Goal: Information Seeking & Learning: Learn about a topic

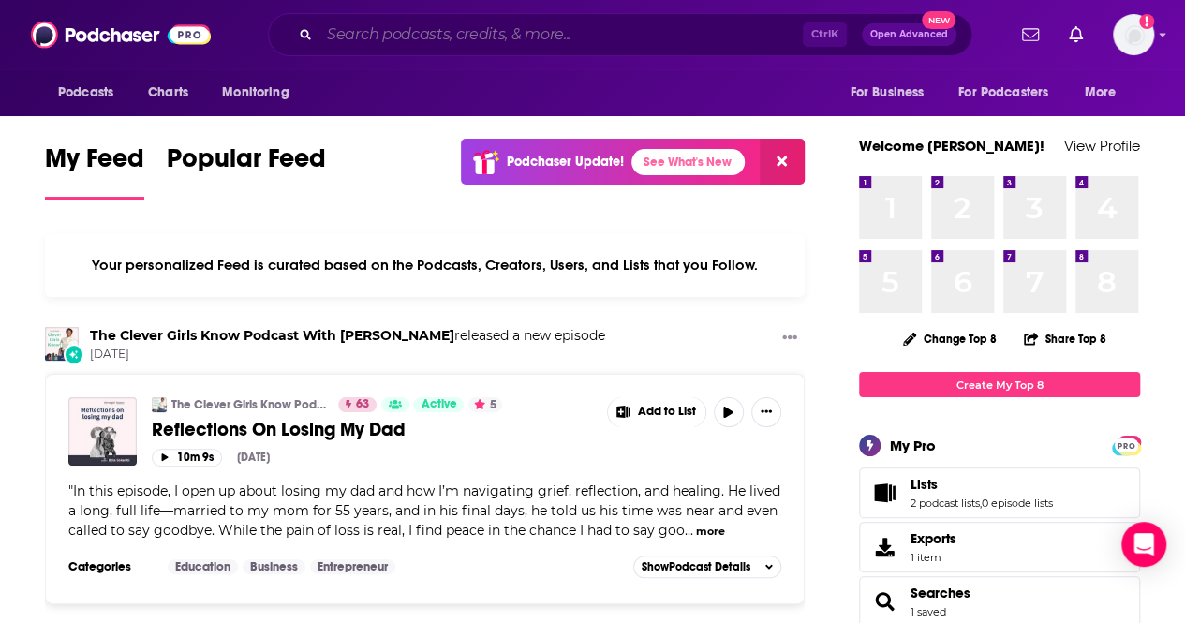
click at [394, 34] on input "Search podcasts, credits, & more..." at bounding box center [560, 35] width 483 height 30
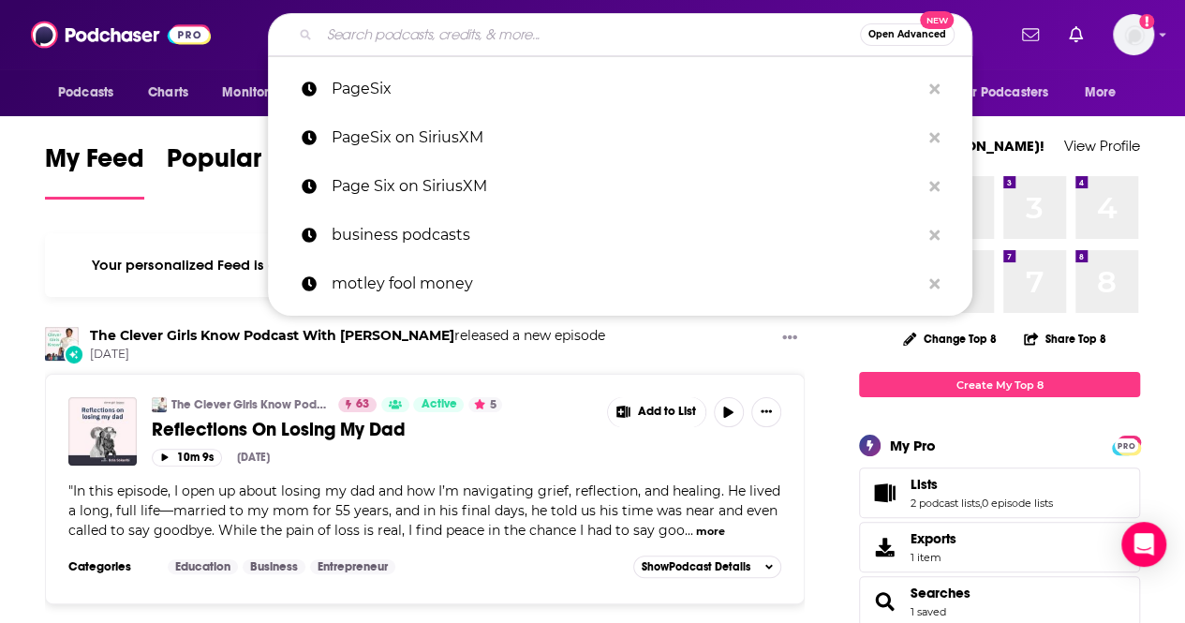
paste input "Entrepreneurs on Fire"
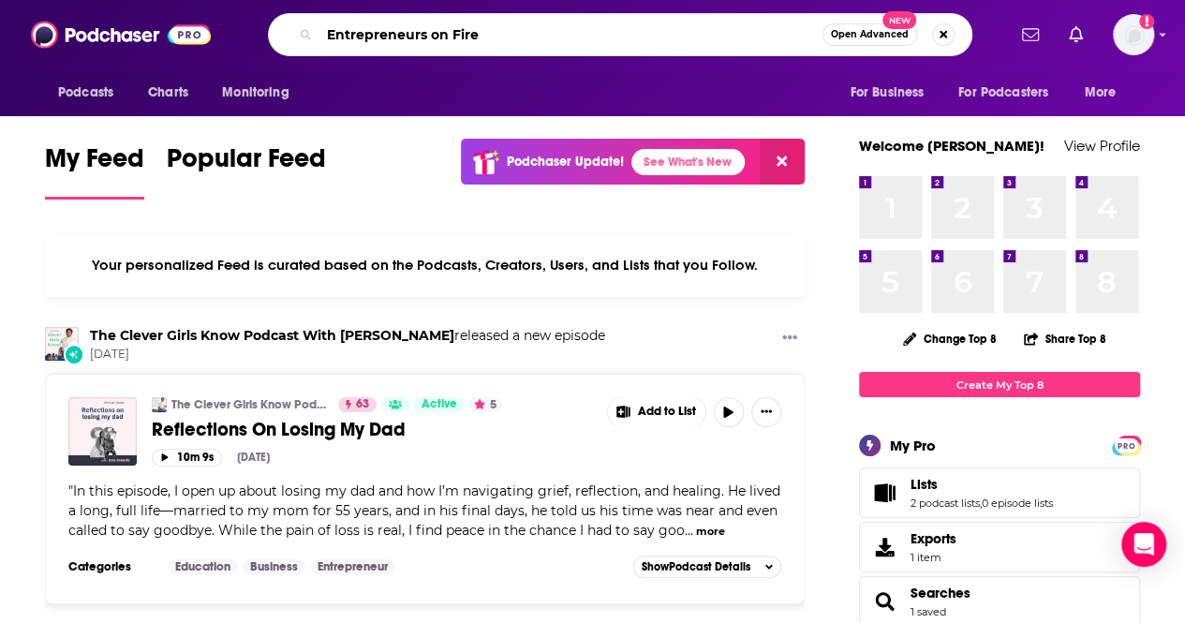
type input "Entrepreneurs on Fire"
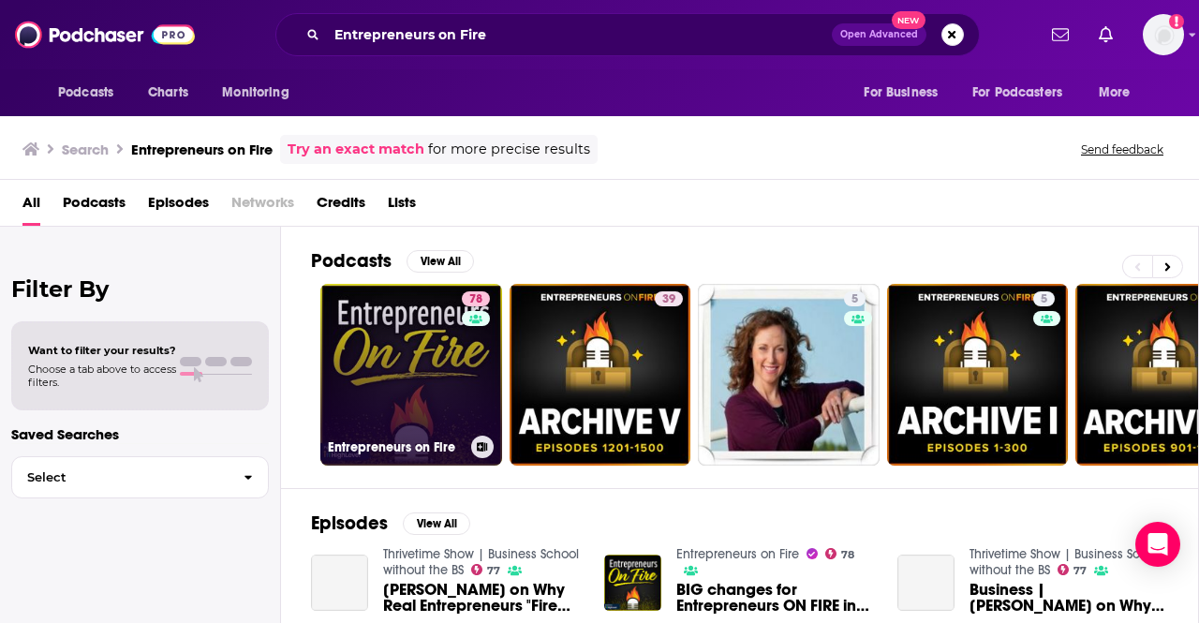
click at [443, 347] on link "78 Entrepreneurs on Fire" at bounding box center [411, 375] width 182 height 182
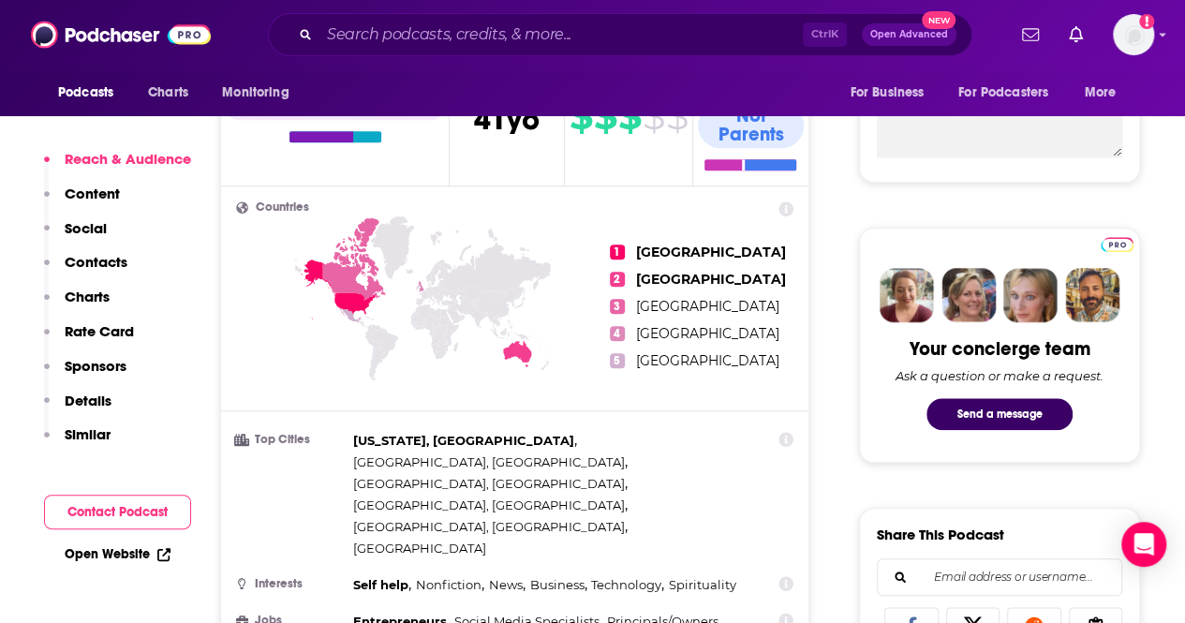
scroll to position [749, 0]
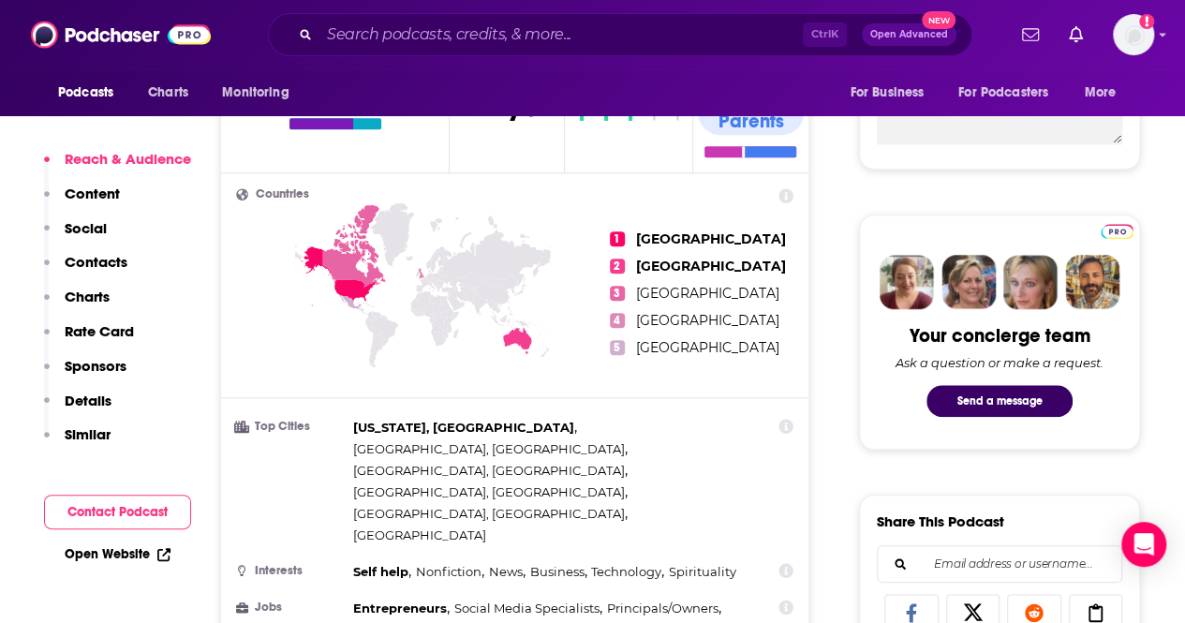
click at [122, 561] on link "Open Website" at bounding box center [118, 554] width 106 height 16
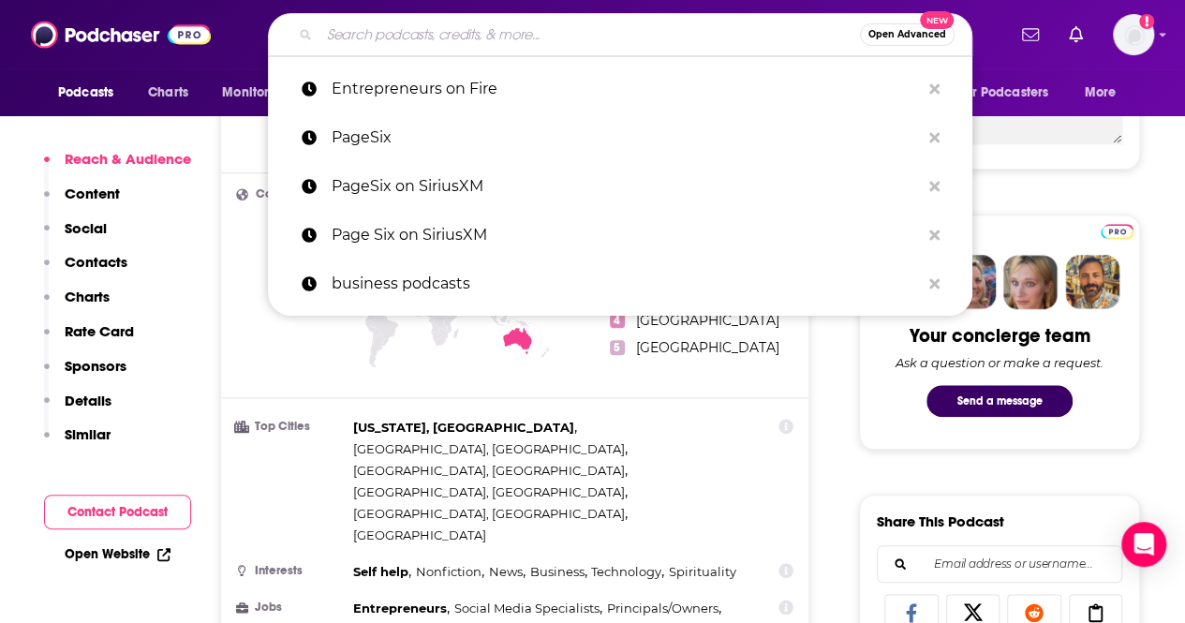
click at [405, 27] on input "Search podcasts, credits, & more..." at bounding box center [589, 35] width 540 height 30
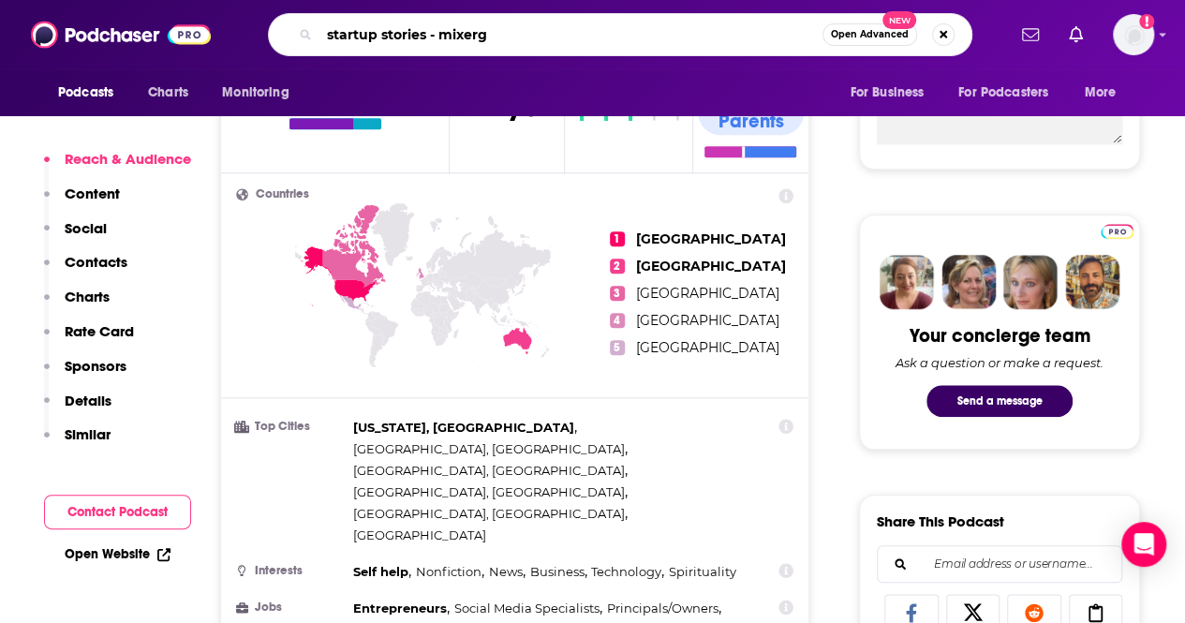
type input "startup stories - mixergy"
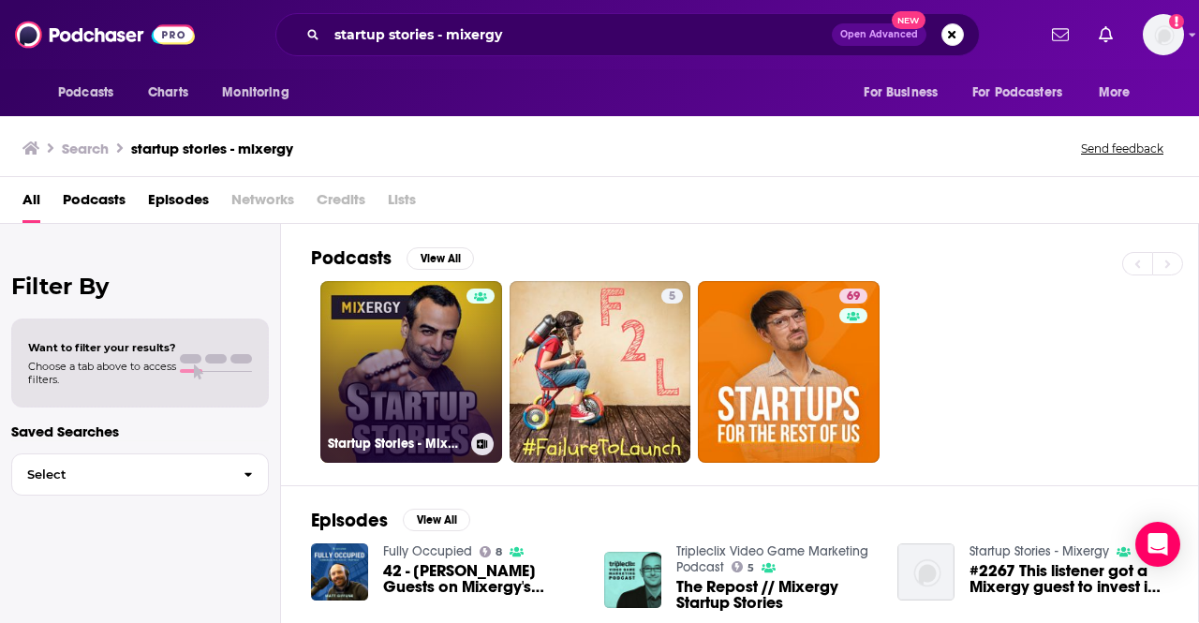
click at [414, 358] on link "Startup Stories - Mixergy" at bounding box center [411, 372] width 182 height 182
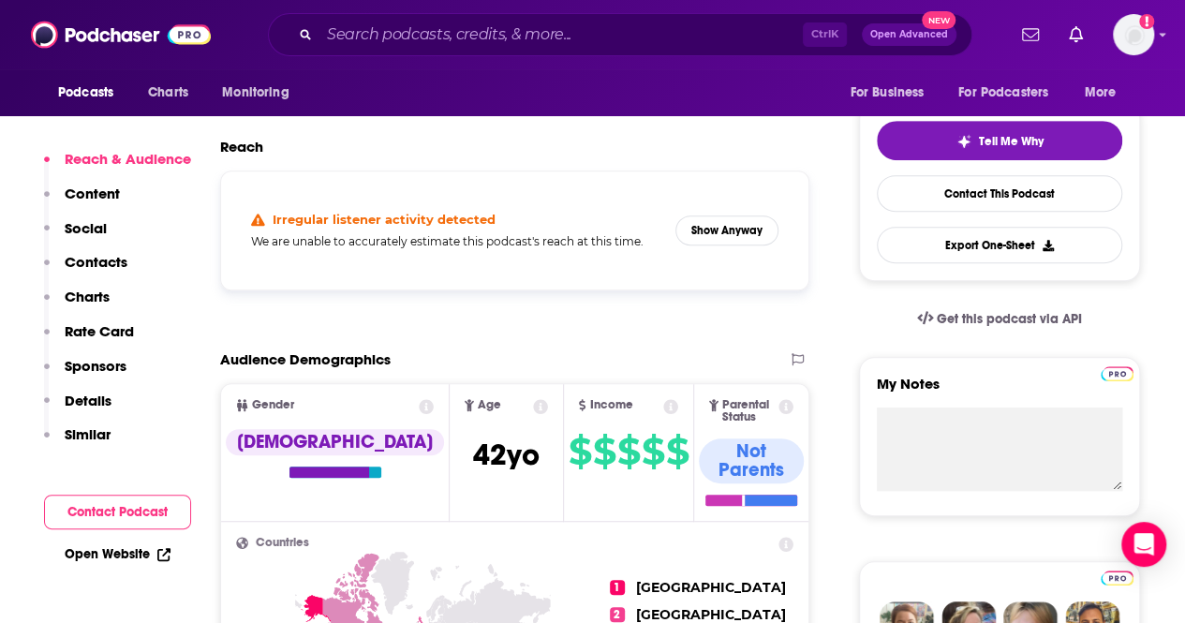
scroll to position [375, 0]
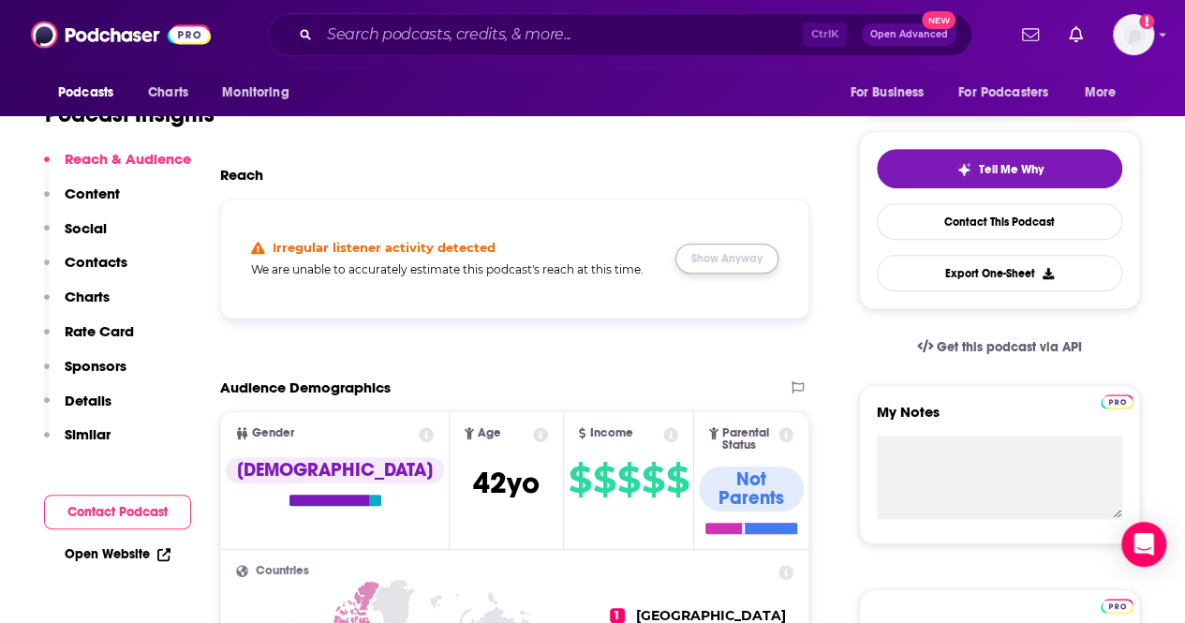
click at [736, 259] on button "Show Anyway" at bounding box center [726, 259] width 103 height 30
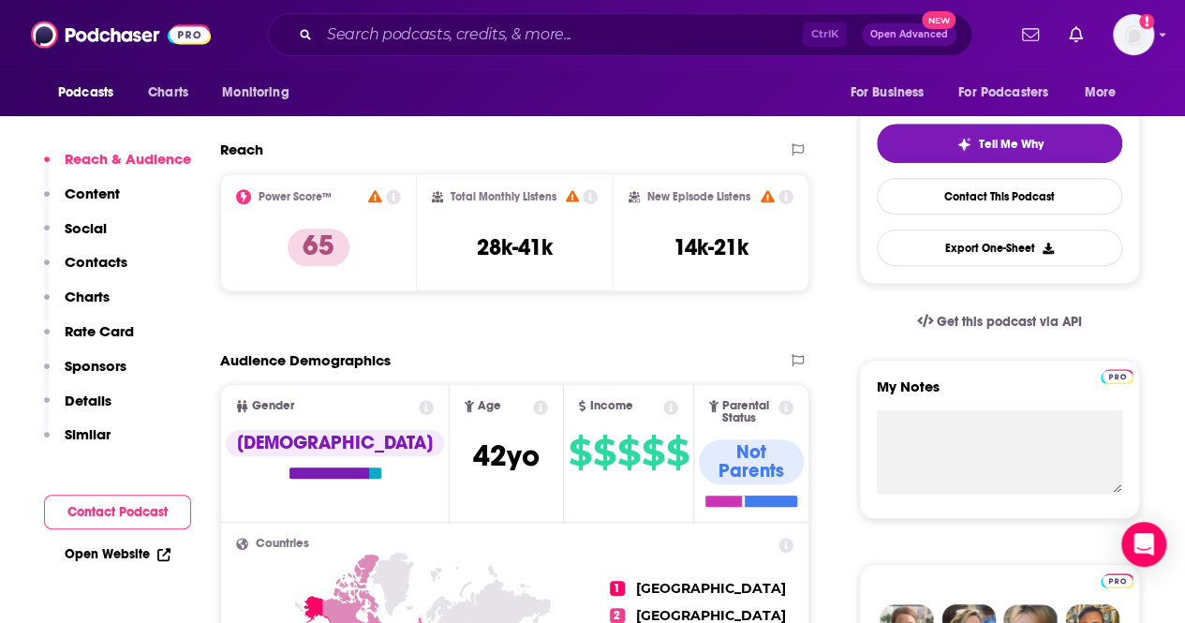
scroll to position [468, 0]
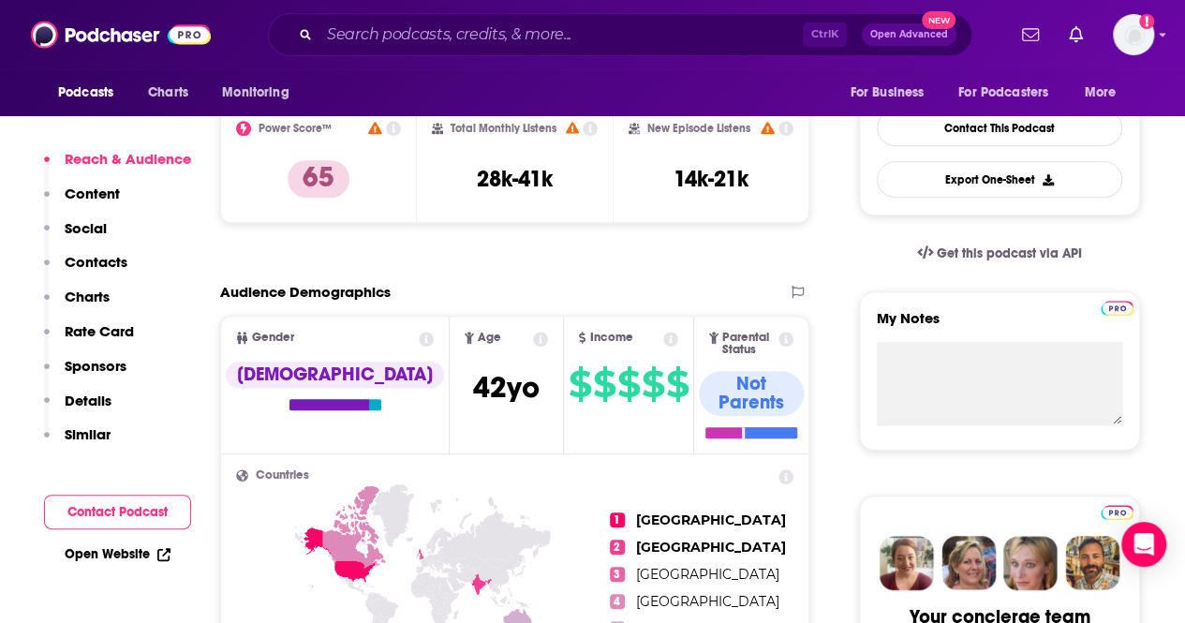
click at [121, 559] on link "Open Website" at bounding box center [118, 554] width 106 height 16
drag, startPoint x: 565, startPoint y: 184, endPoint x: 468, endPoint y: 184, distance: 96.5
click at [468, 184] on div "Total Monthly Listens 28k-41k" at bounding box center [515, 164] width 167 height 86
copy h3 "28k-41k"
click at [363, 35] on input "Search podcasts, credits, & more..." at bounding box center [560, 35] width 483 height 30
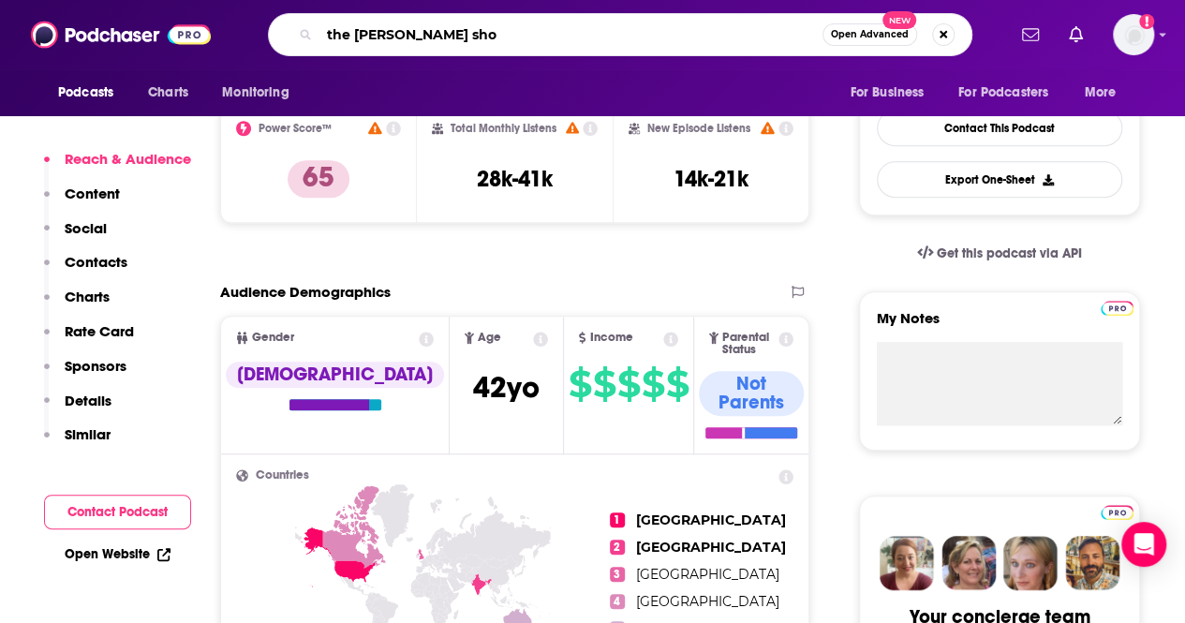
type input "the [PERSON_NAME] show"
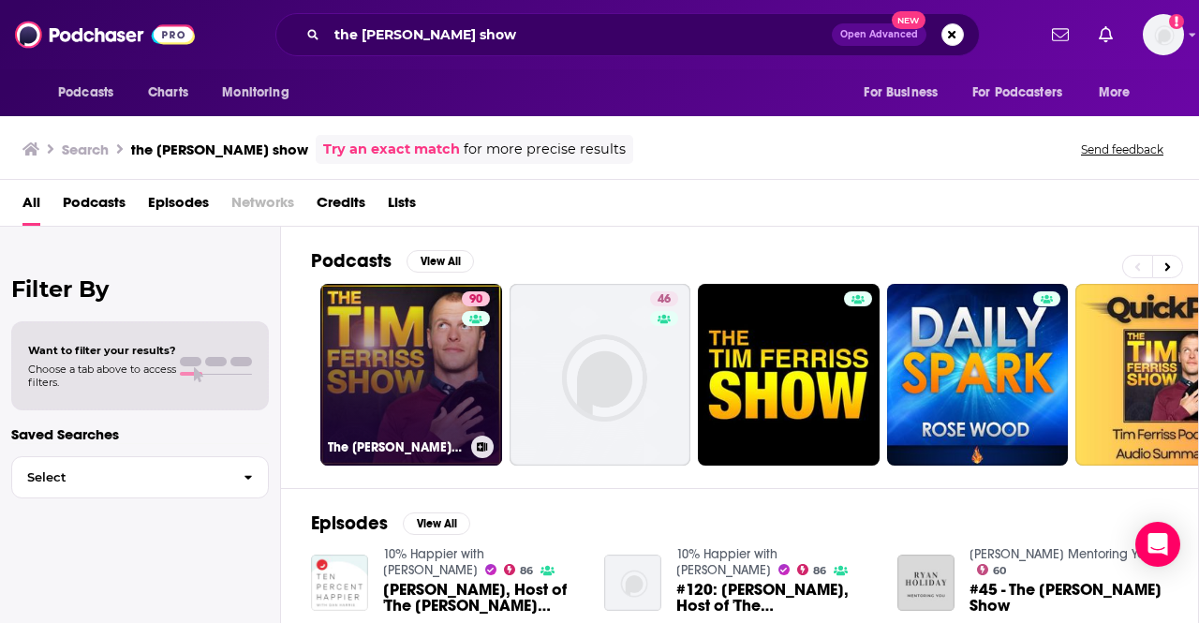
click at [453, 364] on link "90 The [PERSON_NAME] Show" at bounding box center [411, 375] width 182 height 182
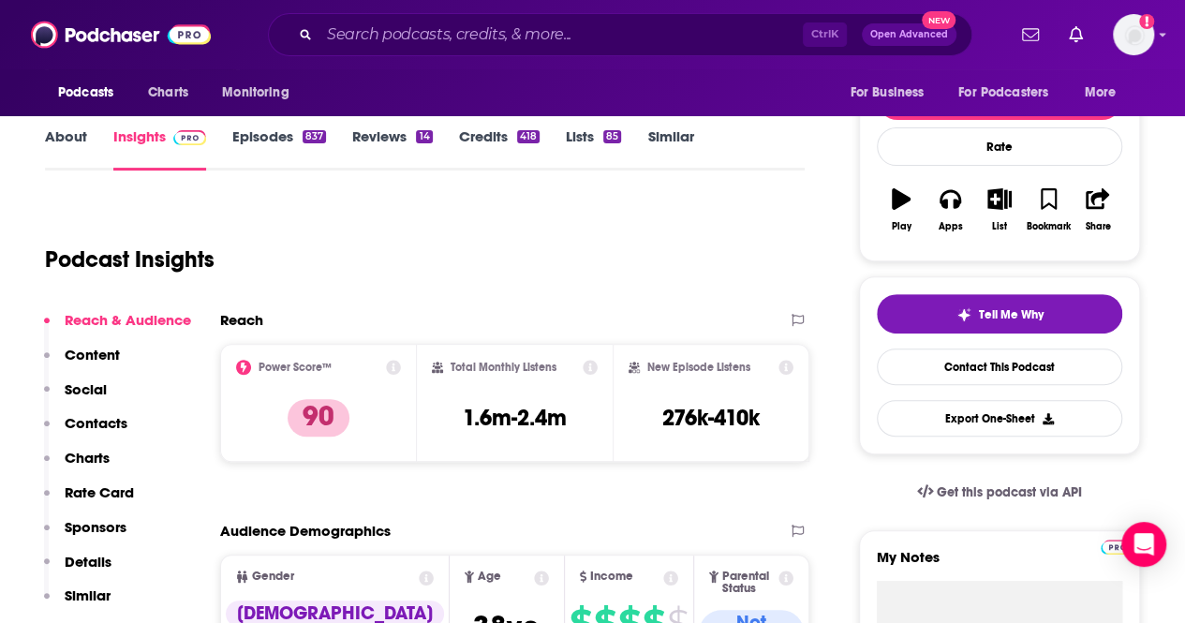
scroll to position [375, 0]
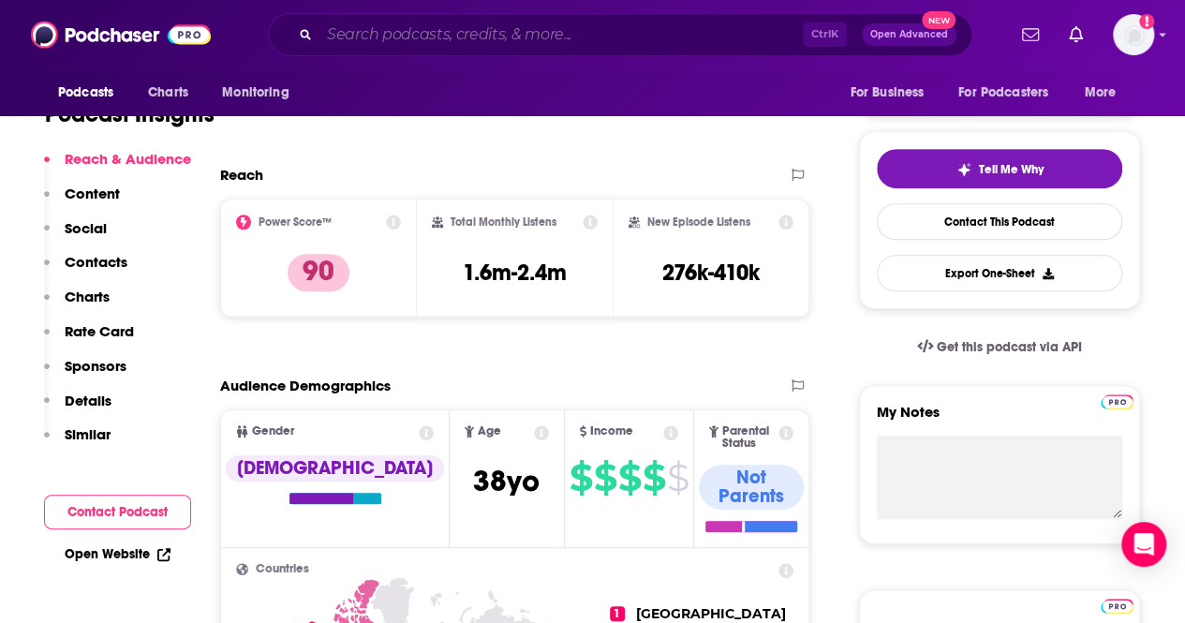
click at [493, 33] on input "Search podcasts, credits, & more..." at bounding box center [560, 35] width 483 height 30
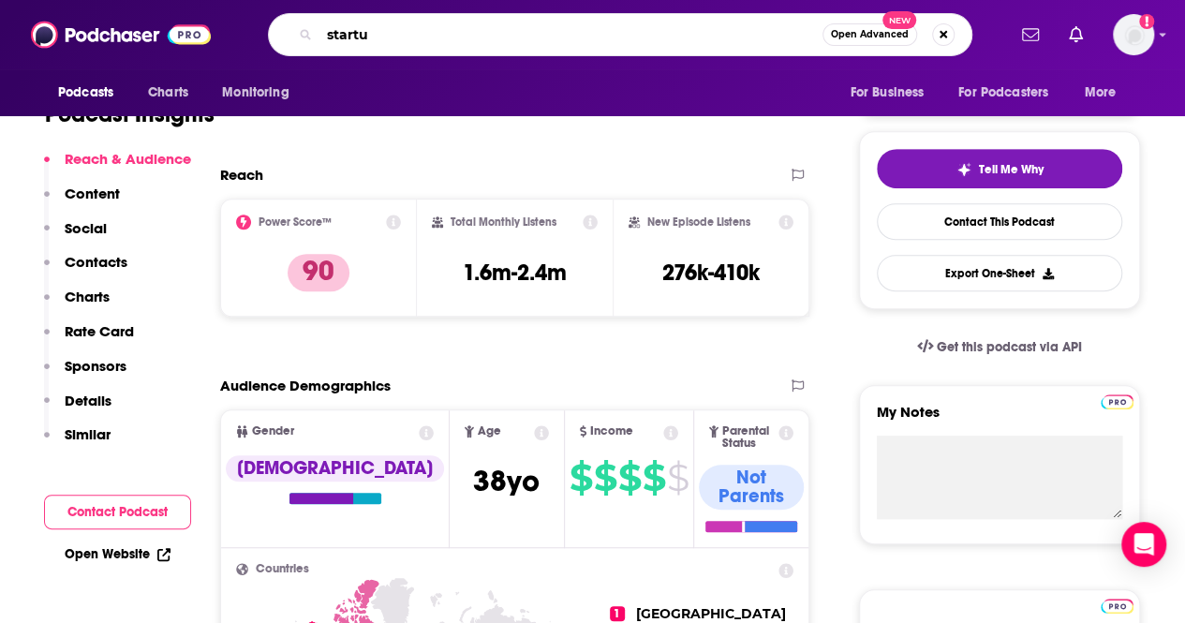
type input "startup"
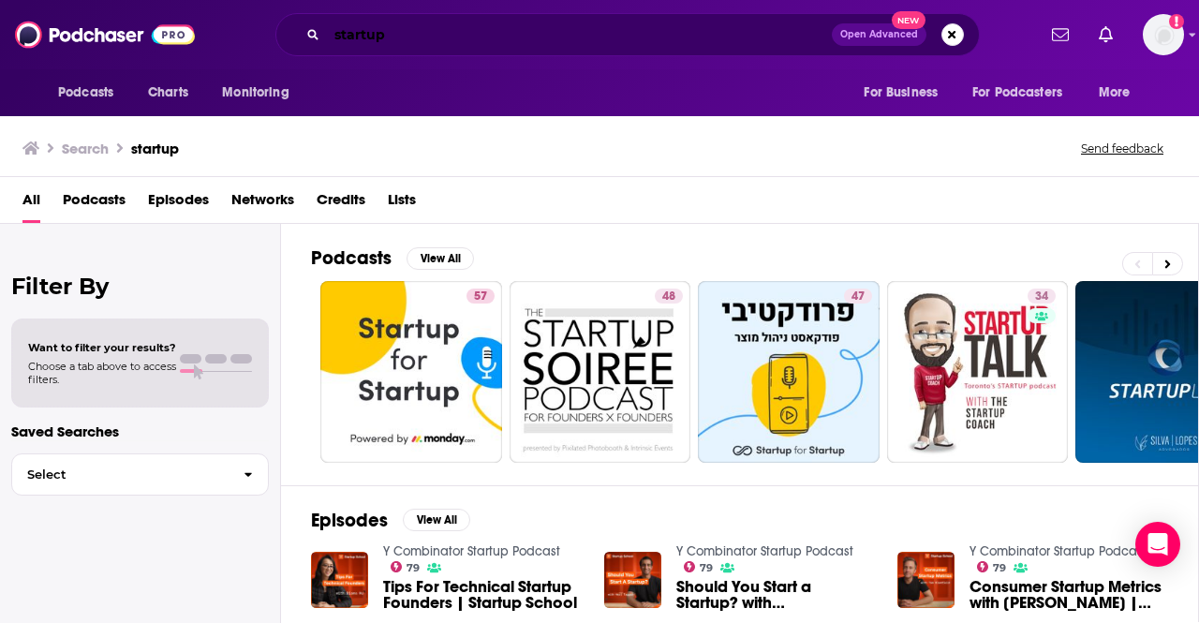
click at [406, 31] on input "startup" at bounding box center [579, 35] width 505 height 30
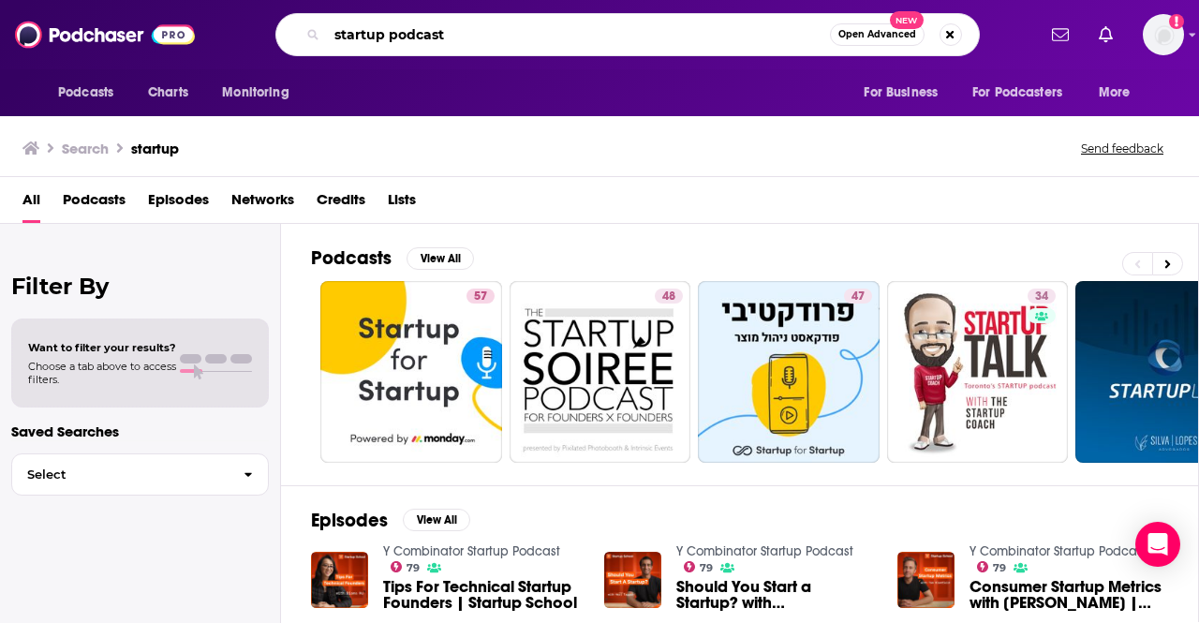
type input "startup podcast"
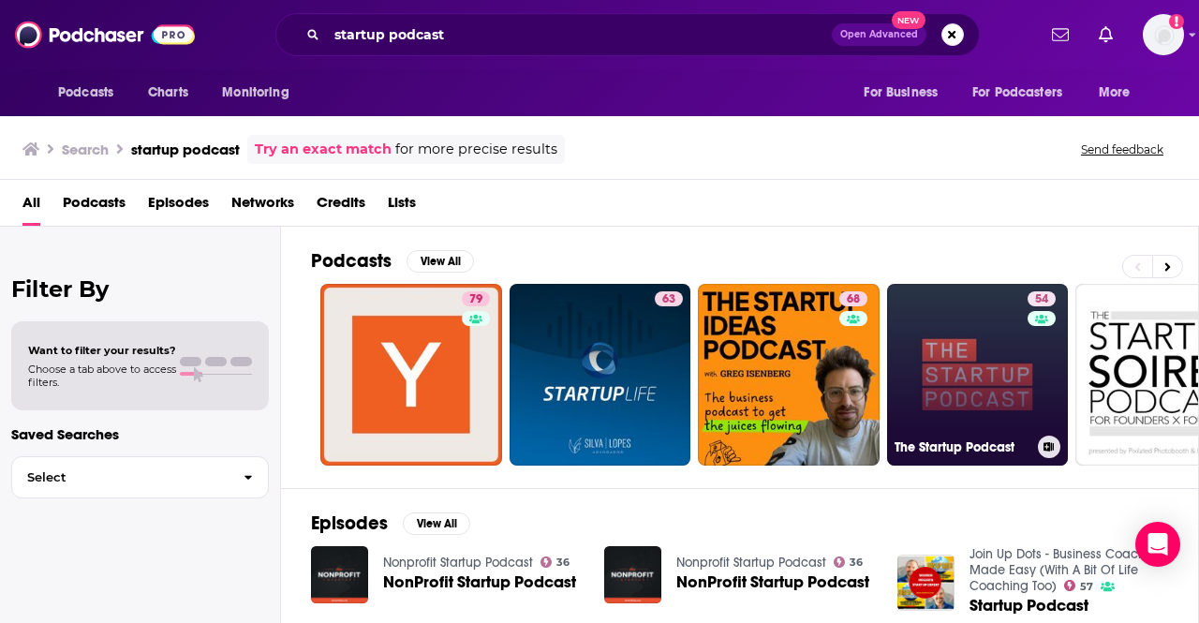
click at [957, 369] on link "54 The Startup Podcast" at bounding box center [978, 375] width 182 height 182
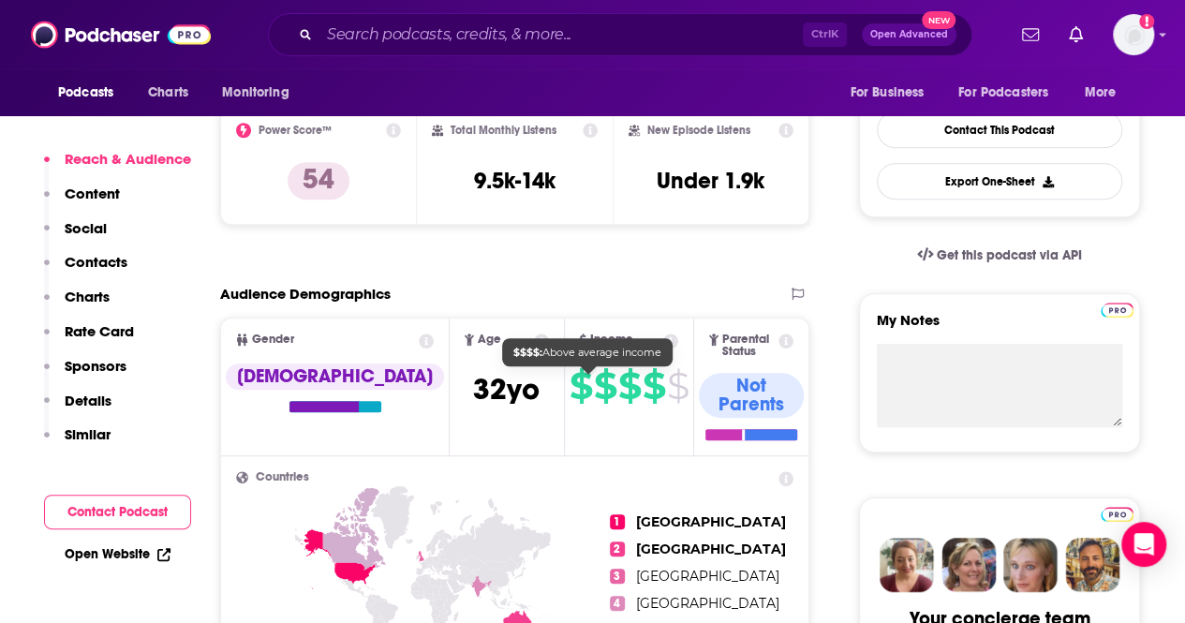
scroll to position [468, 0]
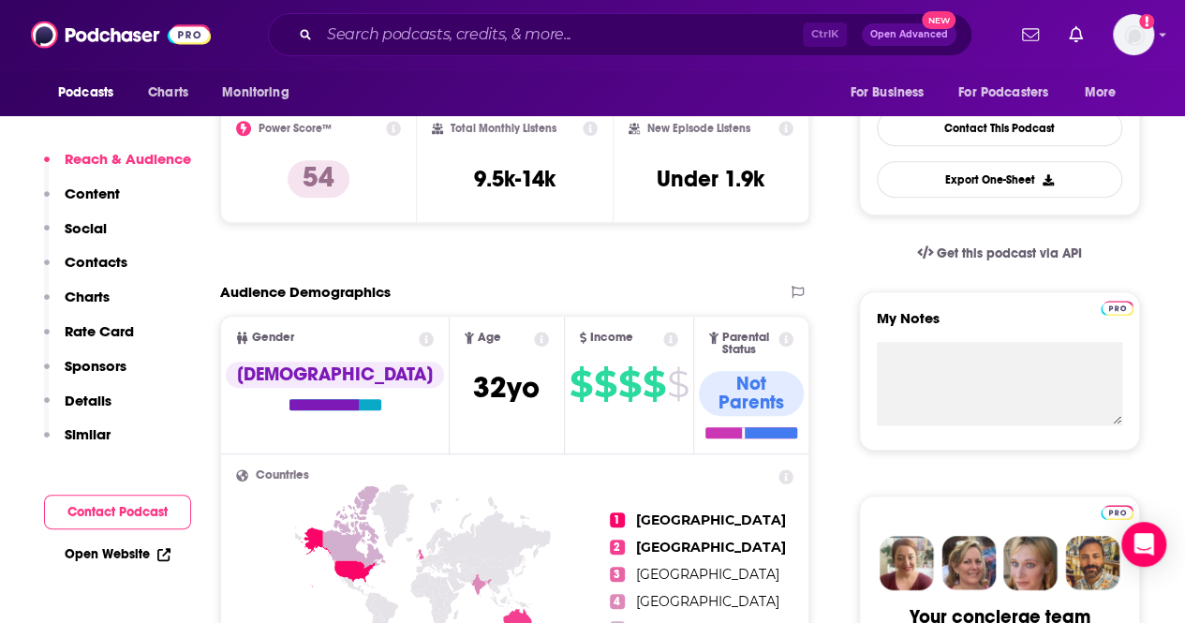
click at [80, 555] on link "Open Website" at bounding box center [118, 554] width 106 height 16
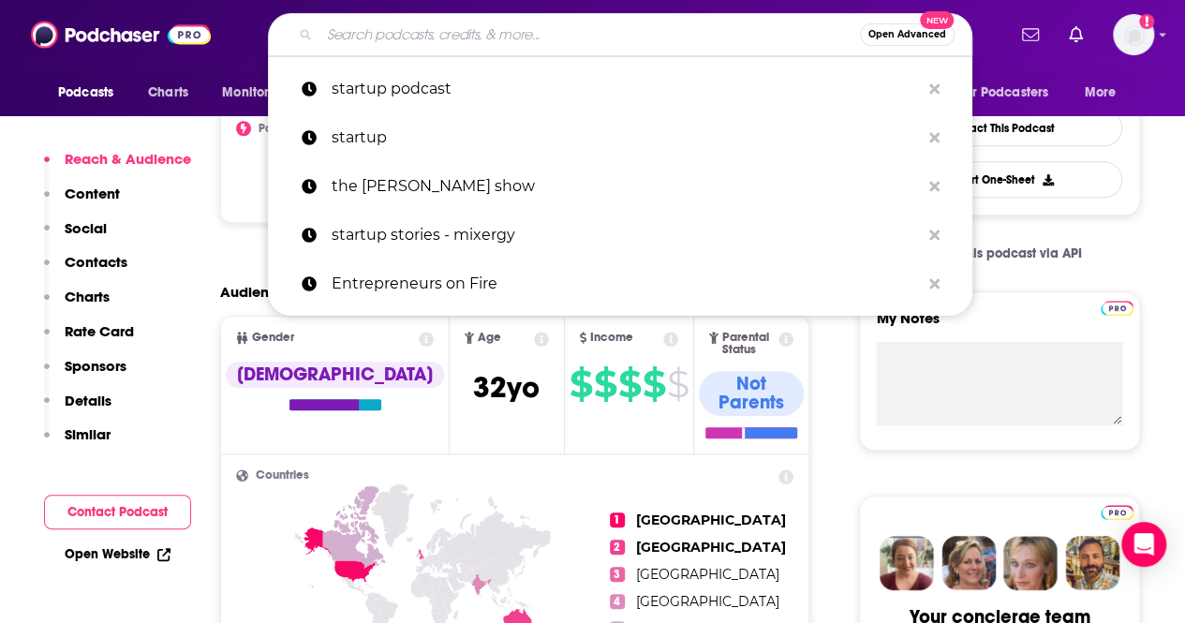
click at [357, 38] on input "Search podcasts, credits, & more..." at bounding box center [589, 35] width 540 height 30
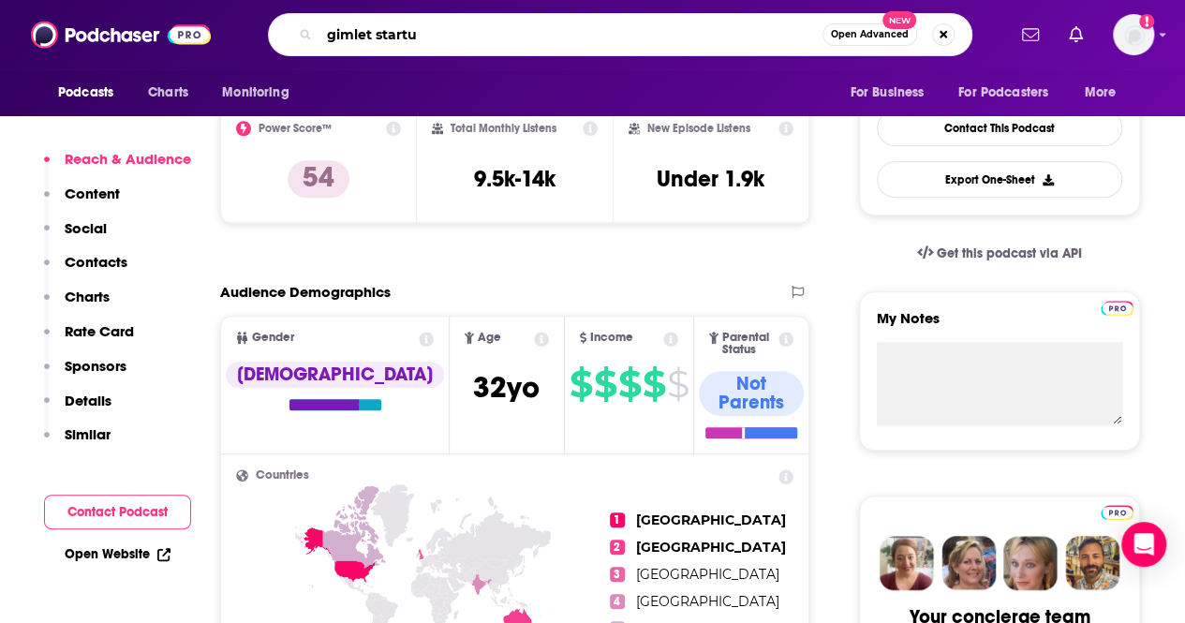
type input "gimlet startup"
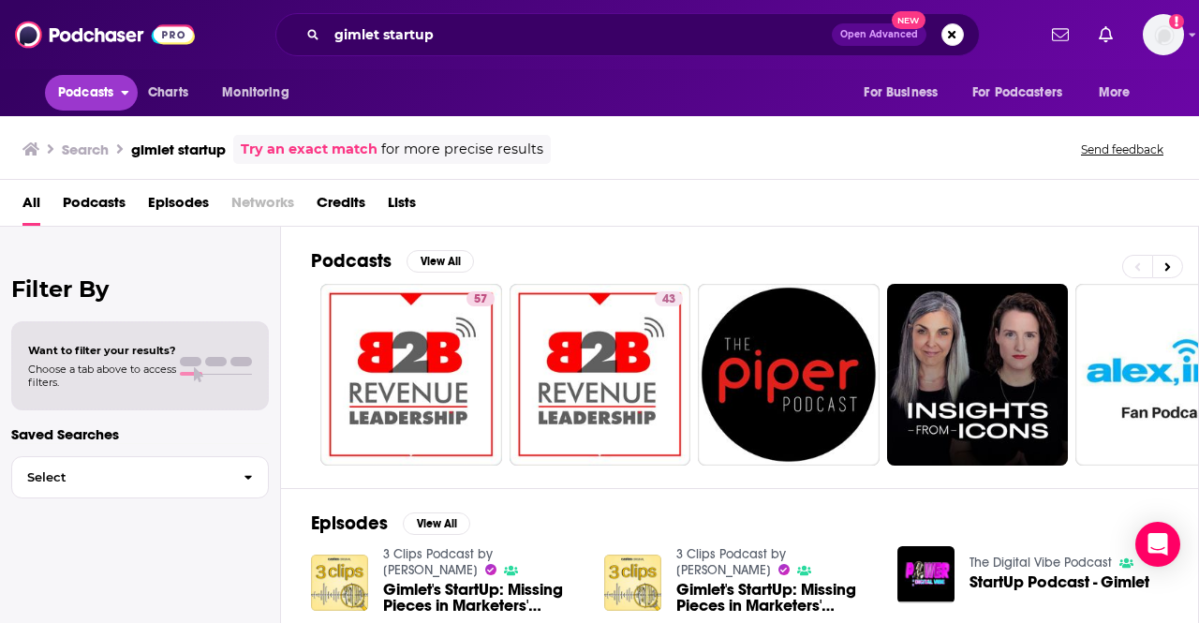
click at [113, 83] on span "Podcasts" at bounding box center [85, 93] width 55 height 26
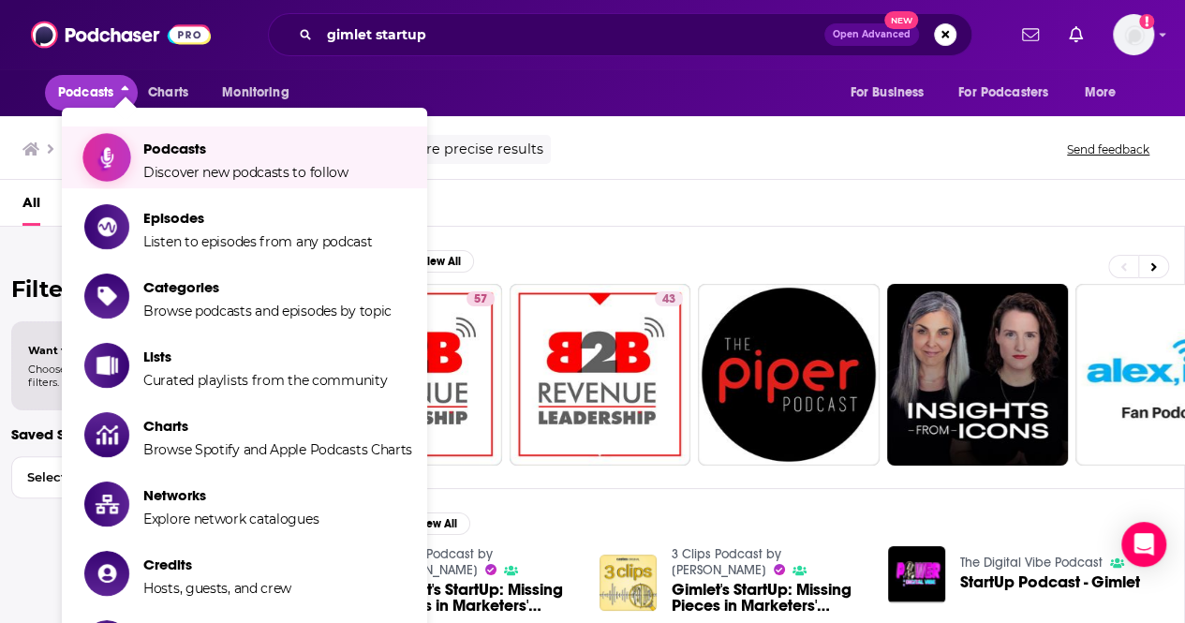
click at [159, 155] on span "Podcasts" at bounding box center [245, 149] width 205 height 18
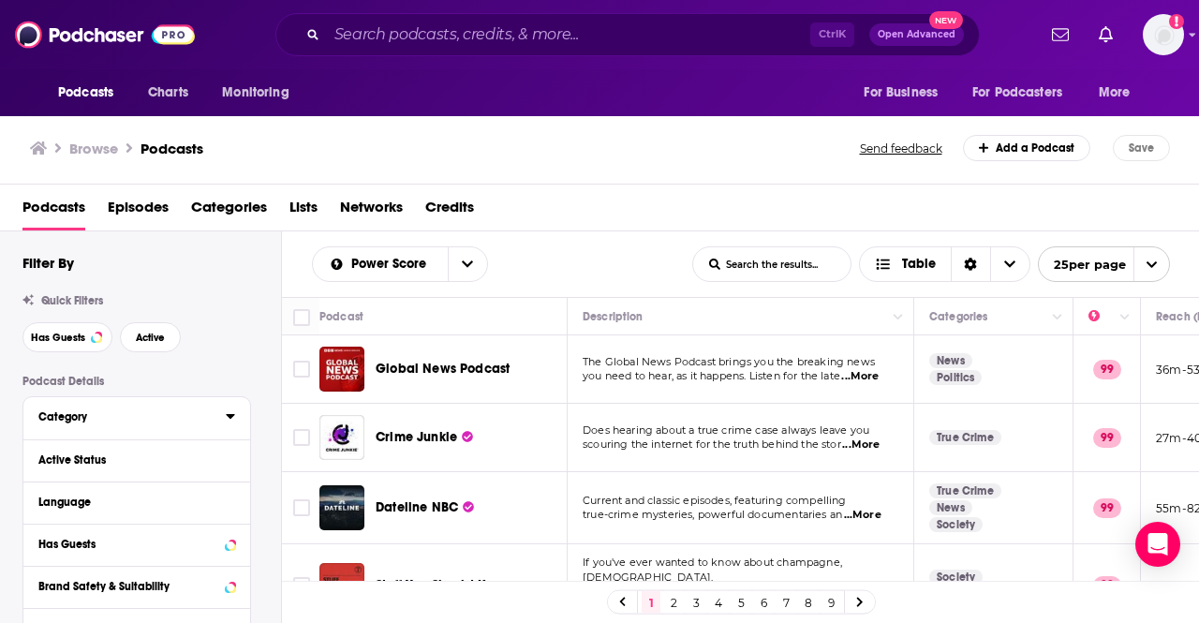
click at [105, 420] on div "Category" at bounding box center [125, 416] width 175 height 13
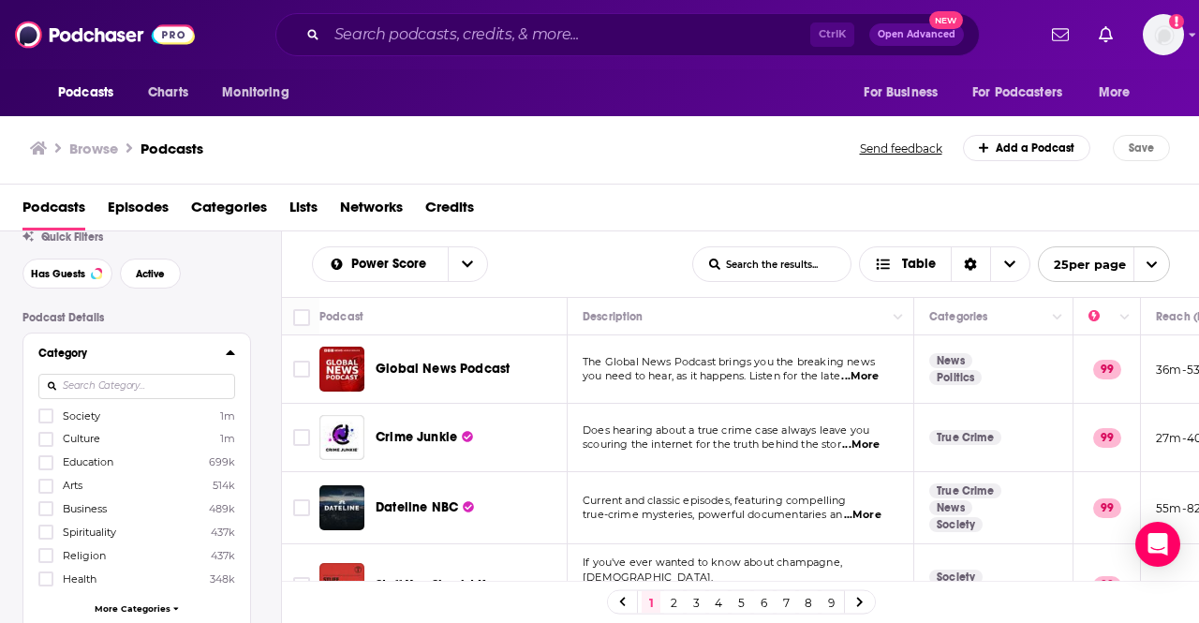
scroll to position [94, 0]
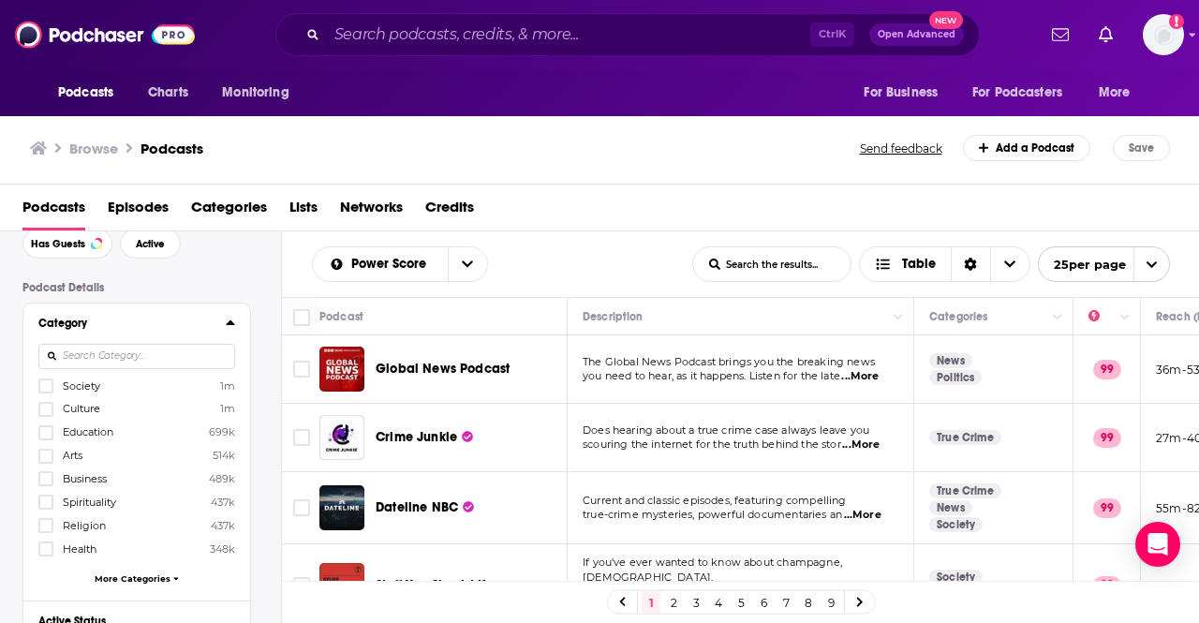
click at [126, 573] on span "More Categories" at bounding box center [133, 578] width 76 height 10
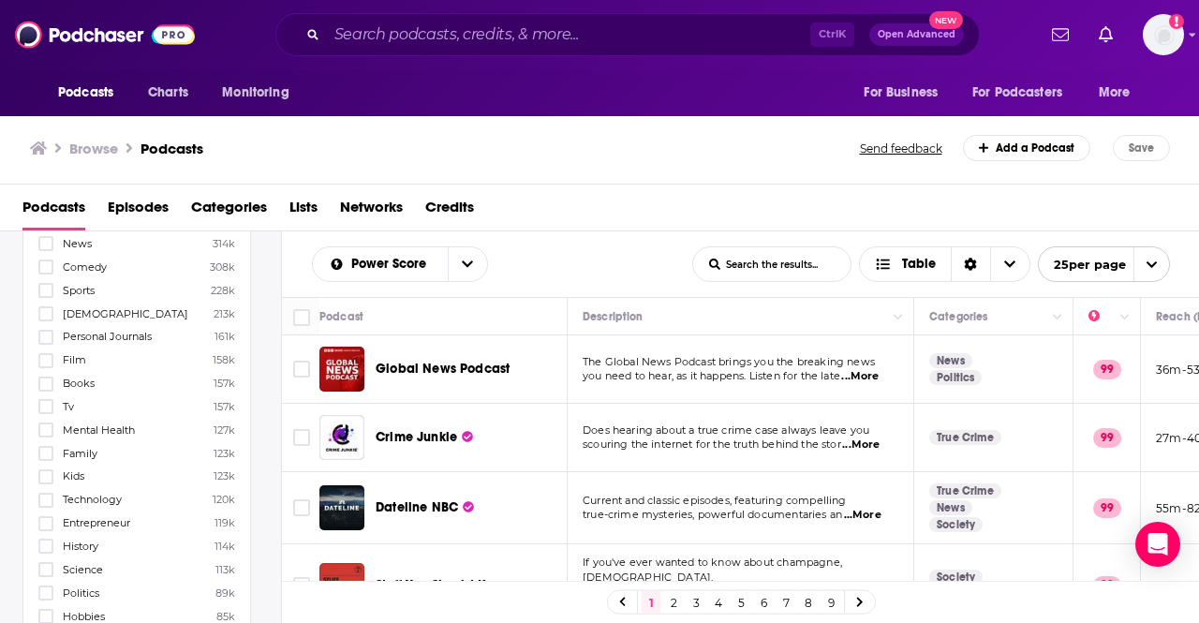
scroll to position [656, 0]
click at [115, 328] on label "Entrepreneur 119k" at bounding box center [136, 336] width 197 height 16
click at [46, 342] on input "multiSelectOption-entrepreneur-22" at bounding box center [46, 342] width 0 height 0
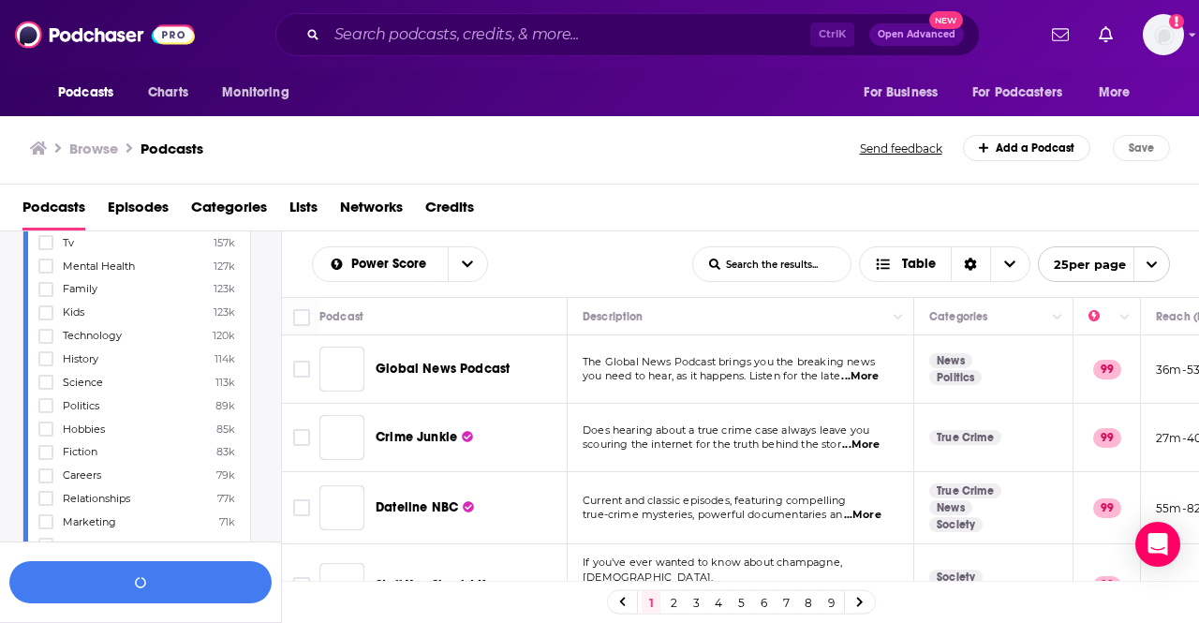
scroll to position [704, 0]
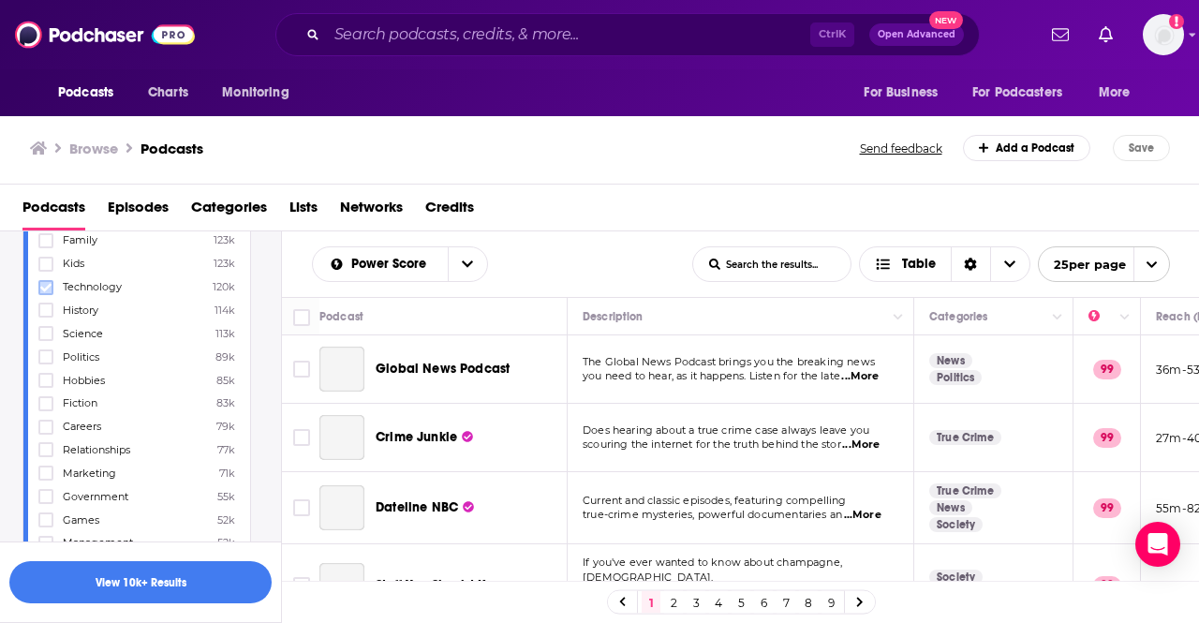
click at [45, 282] on icon at bounding box center [45, 287] width 11 height 11
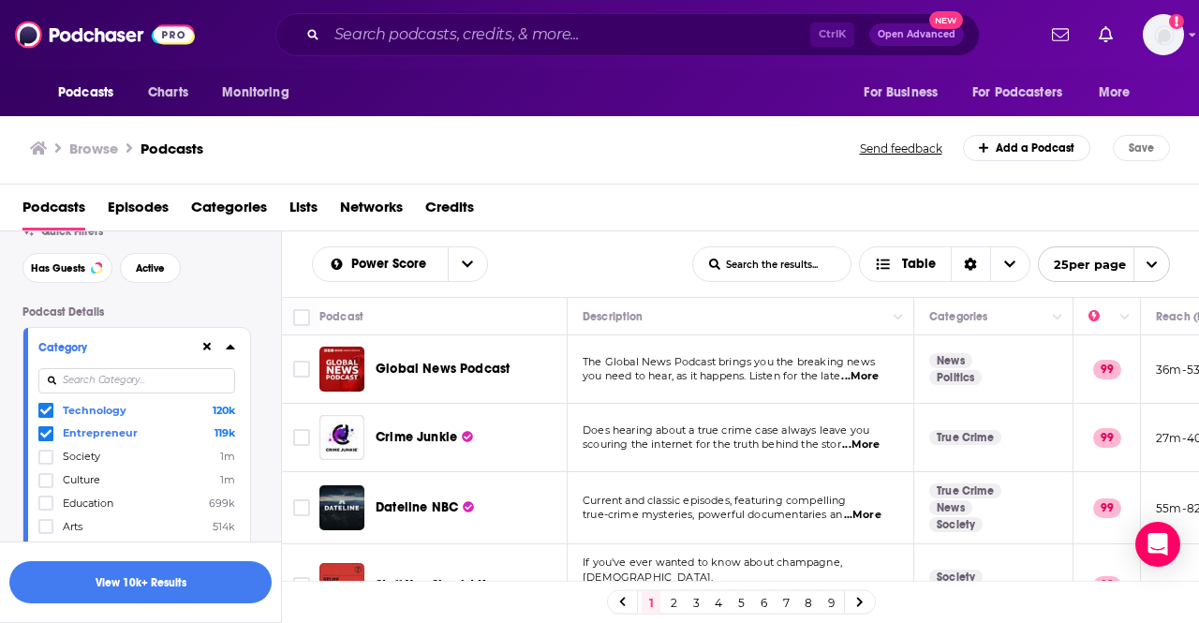
scroll to position [94, 0]
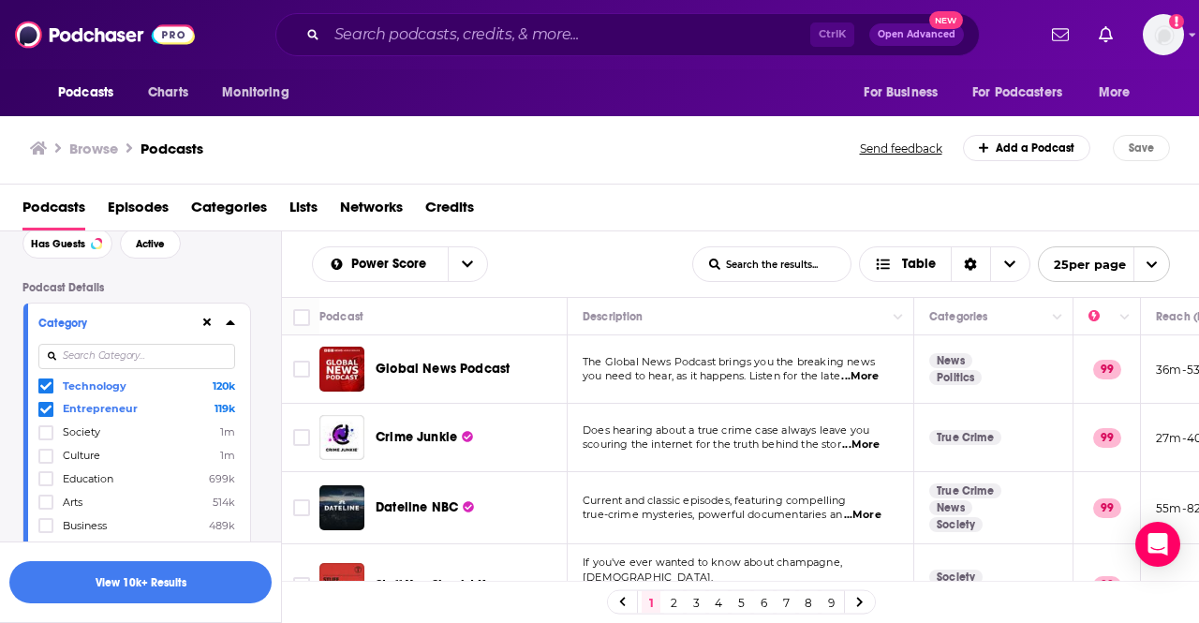
click at [112, 366] on input at bounding box center [136, 356] width 197 height 25
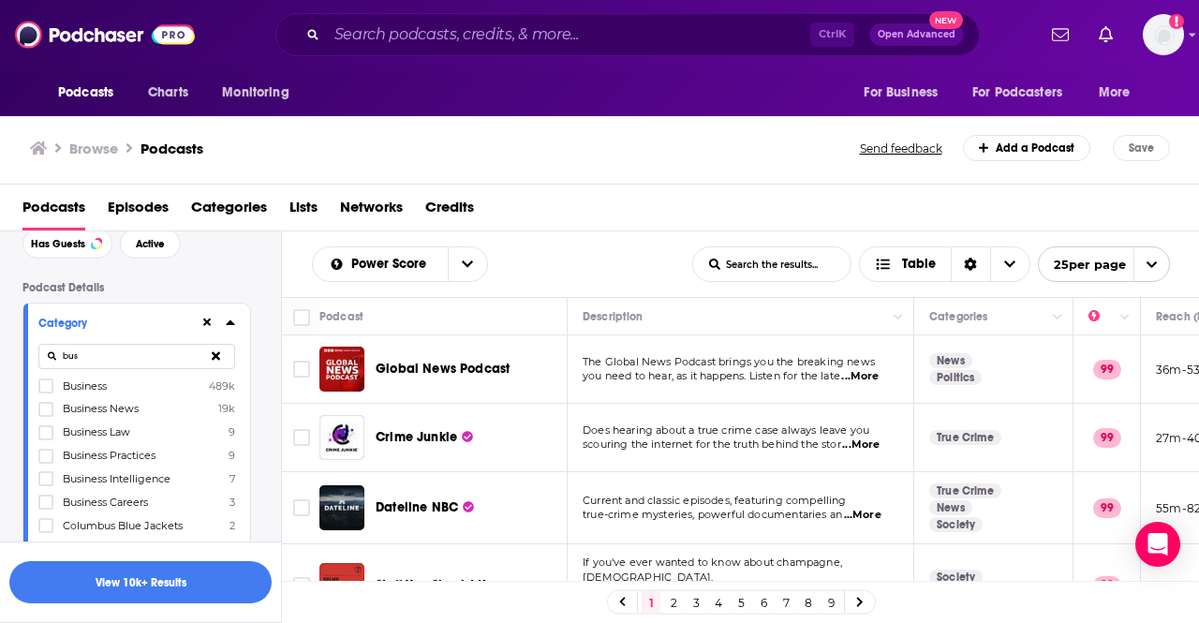
click at [100, 389] on span "Business" at bounding box center [85, 385] width 44 height 13
click at [46, 391] on input "multiSelectOption-business-0" at bounding box center [46, 391] width 0 height 0
click at [93, 359] on input "bus" at bounding box center [136, 356] width 197 height 25
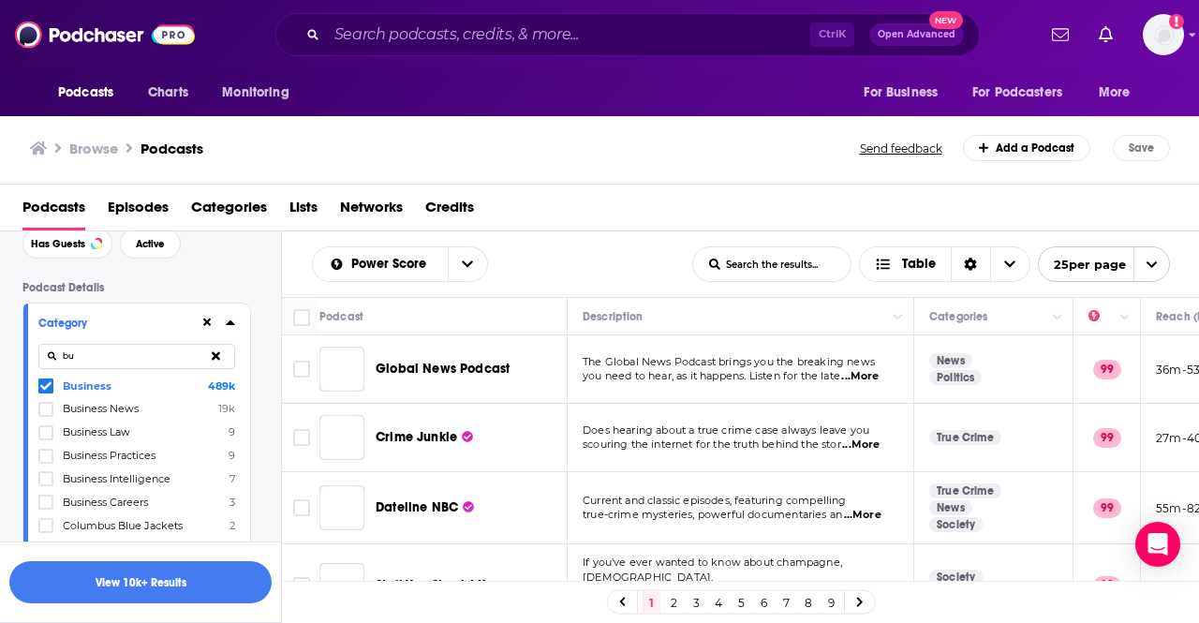
type input "b"
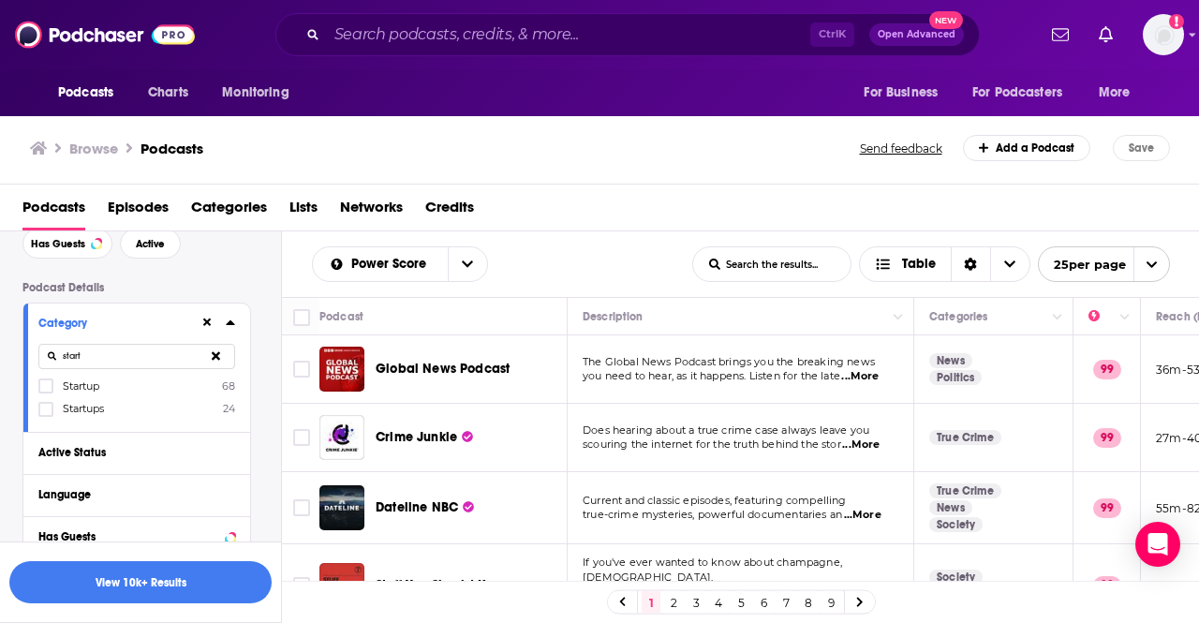
type input "start"
click at [117, 385] on label "Startup 68" at bounding box center [136, 385] width 197 height 16
click at [46, 391] on input "multiSelectOption-startup-category-0" at bounding box center [46, 391] width 0 height 0
click at [112, 406] on label "Startups 24" at bounding box center [136, 409] width 197 height 16
click at [46, 415] on input "multiSelectOption-startups-category-1" at bounding box center [46, 415] width 0 height 0
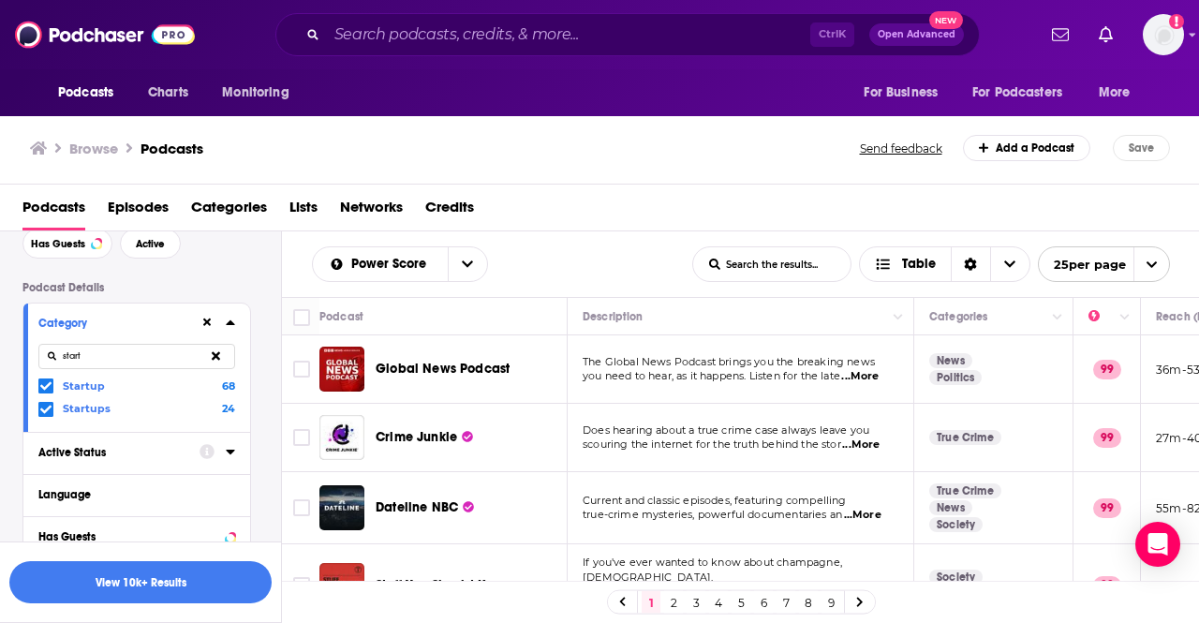
click at [74, 447] on div "Active Status" at bounding box center [112, 452] width 149 height 13
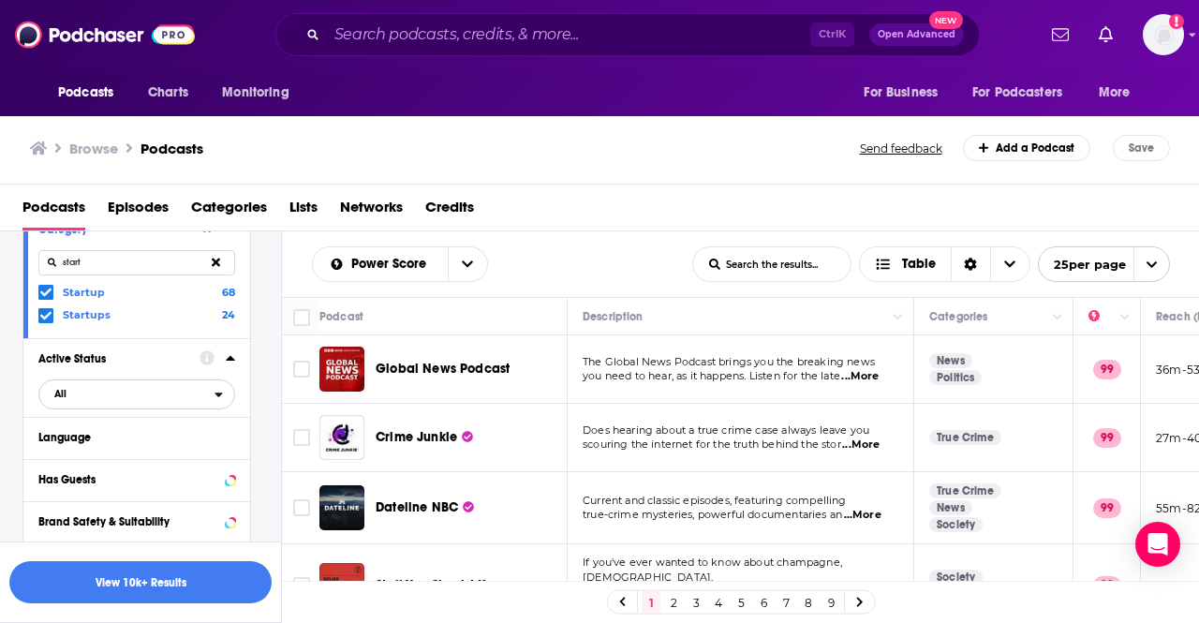
click at [220, 391] on icon "open menu" at bounding box center [218, 394] width 8 height 13
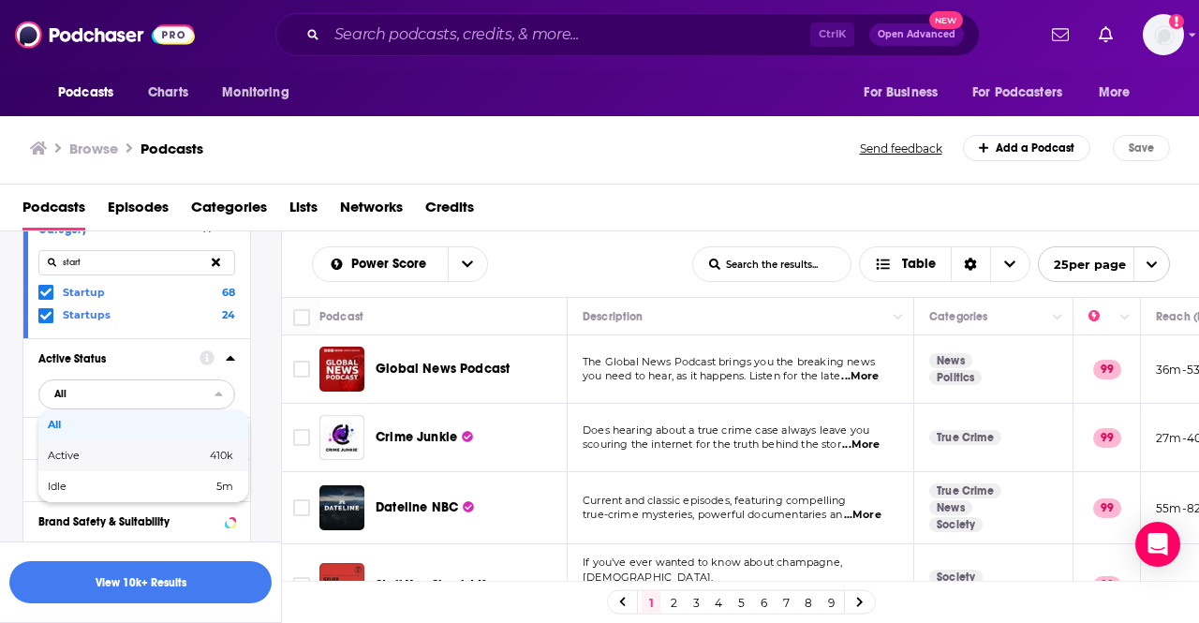
click at [190, 458] on span "410k" at bounding box center [187, 455] width 91 height 10
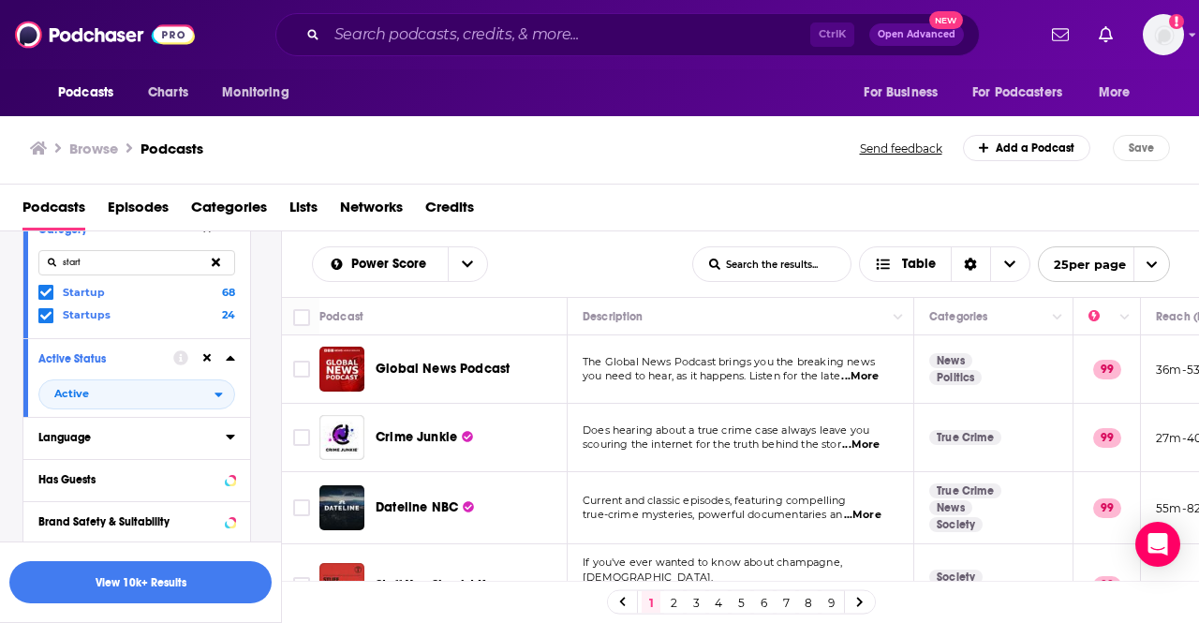
click at [185, 431] on div "Language" at bounding box center [125, 437] width 175 height 13
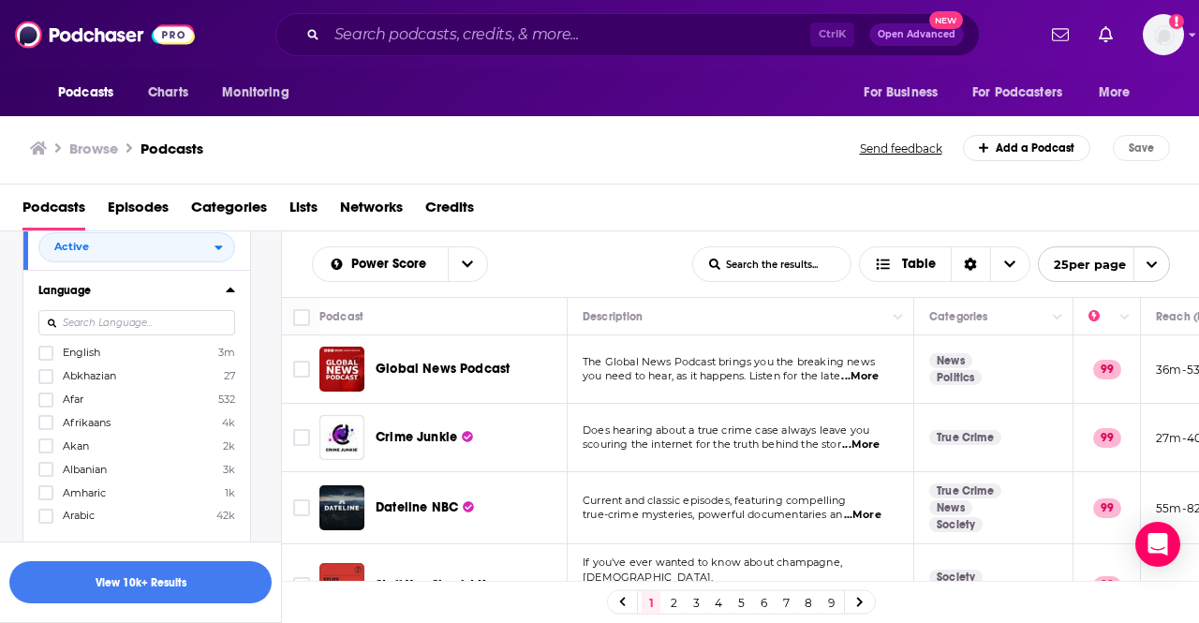
scroll to position [375, 0]
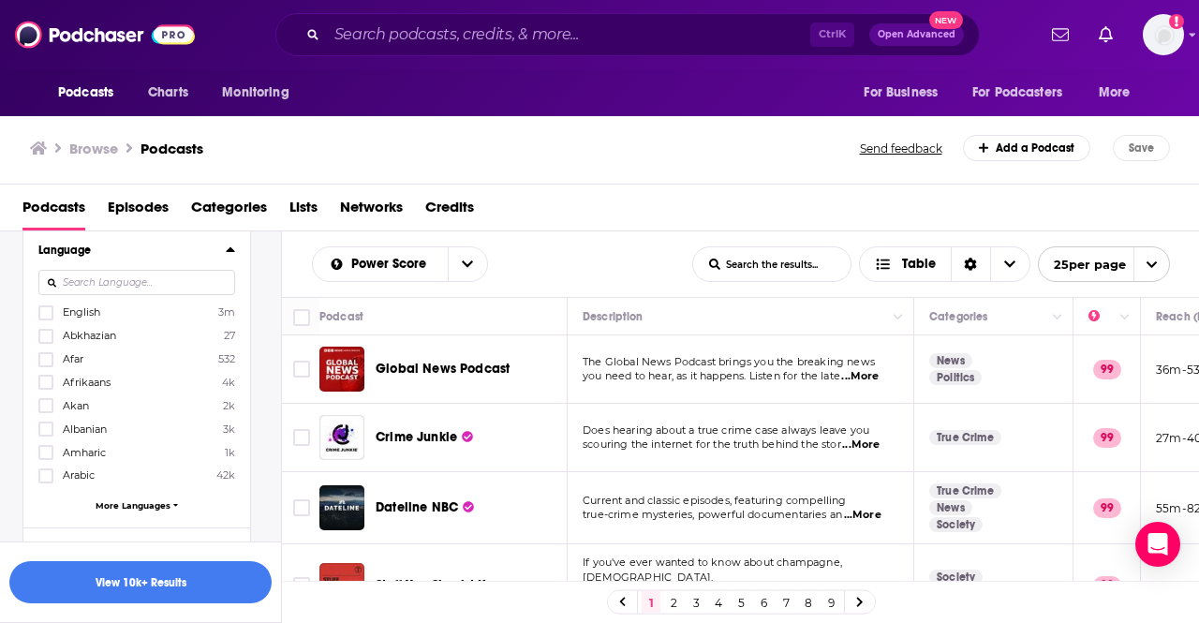
click at [77, 310] on span "English" at bounding box center [81, 311] width 37 height 13
click at [46, 318] on input "multiSelectOption-en-0" at bounding box center [46, 318] width 0 height 0
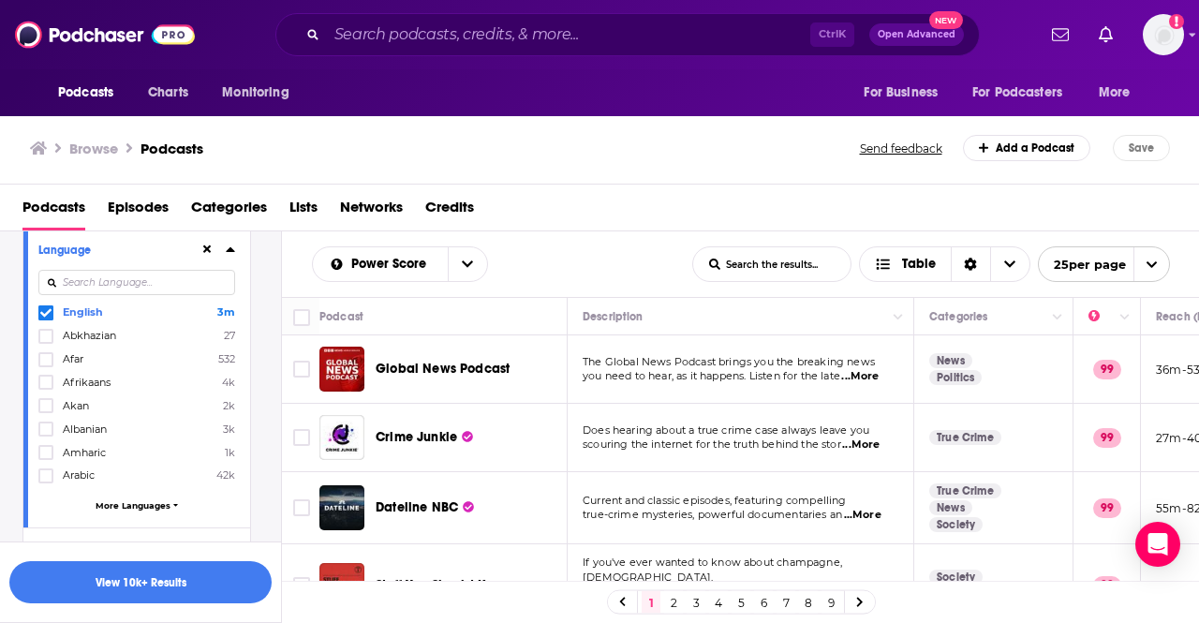
click at [232, 245] on icon at bounding box center [230, 249] width 9 height 15
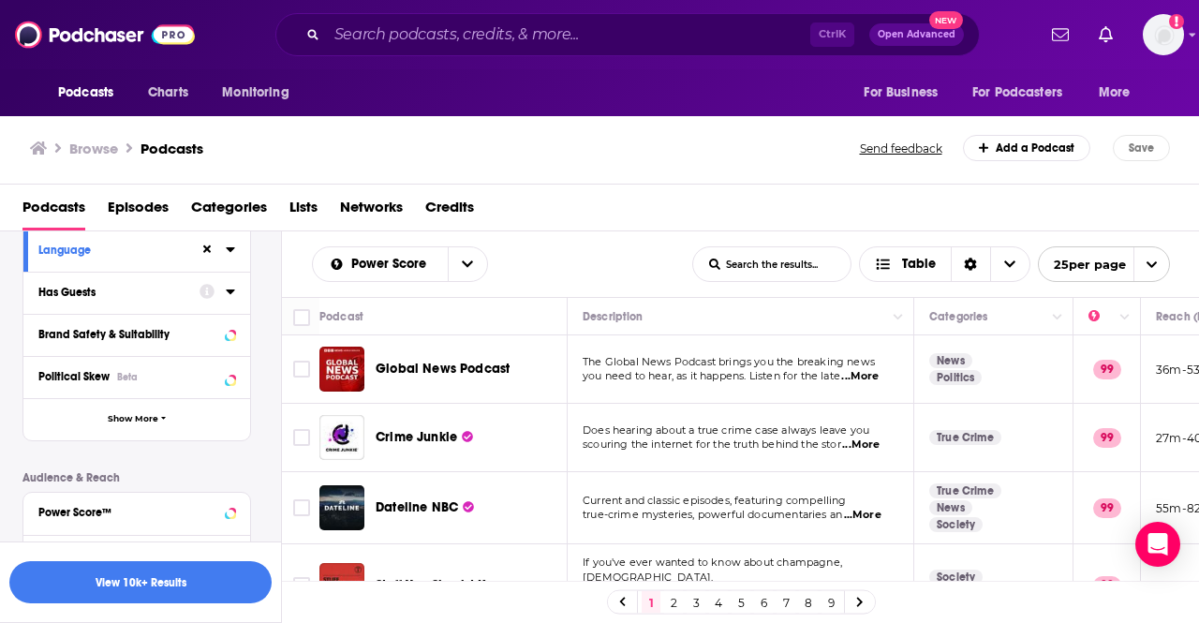
click at [203, 296] on icon at bounding box center [206, 291] width 15 height 15
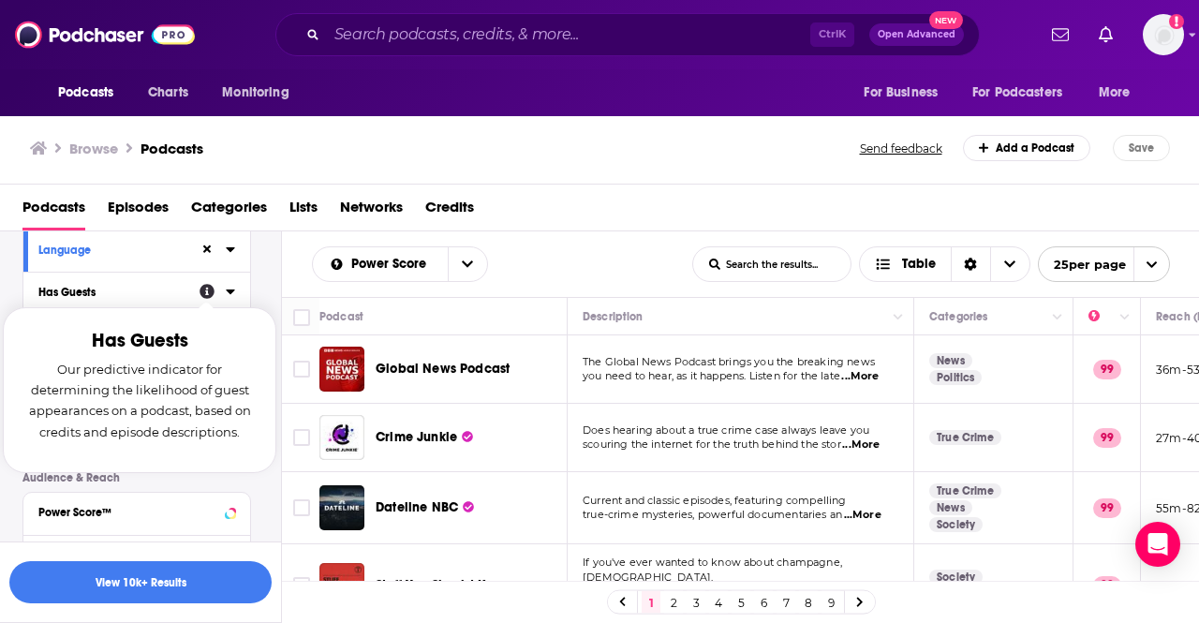
click at [241, 293] on div "Has Guests Has Guests Our predictive indicator for determining the likelihood o…" at bounding box center [136, 293] width 227 height 42
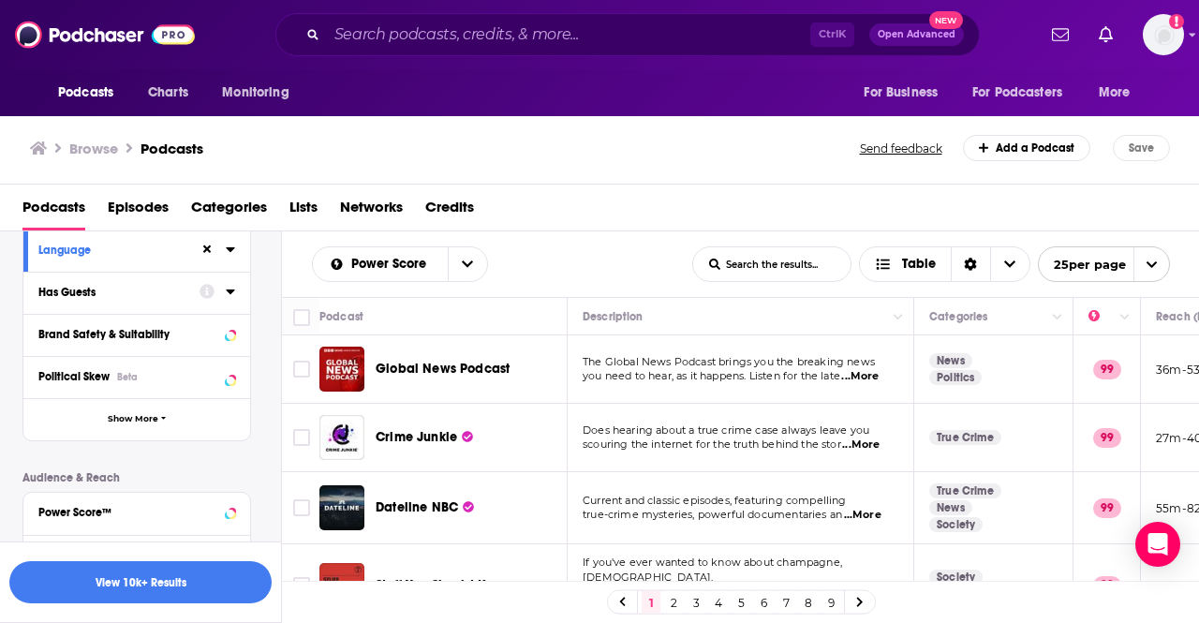
click at [232, 290] on icon at bounding box center [230, 291] width 8 height 5
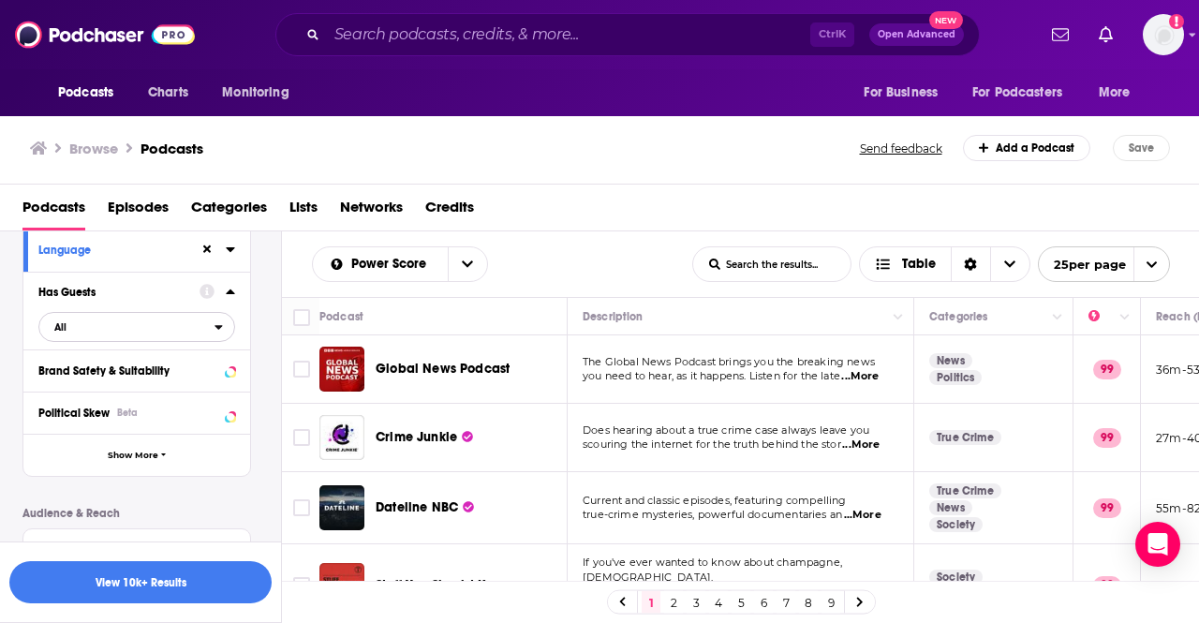
click at [125, 332] on span "All" at bounding box center [126, 327] width 175 height 24
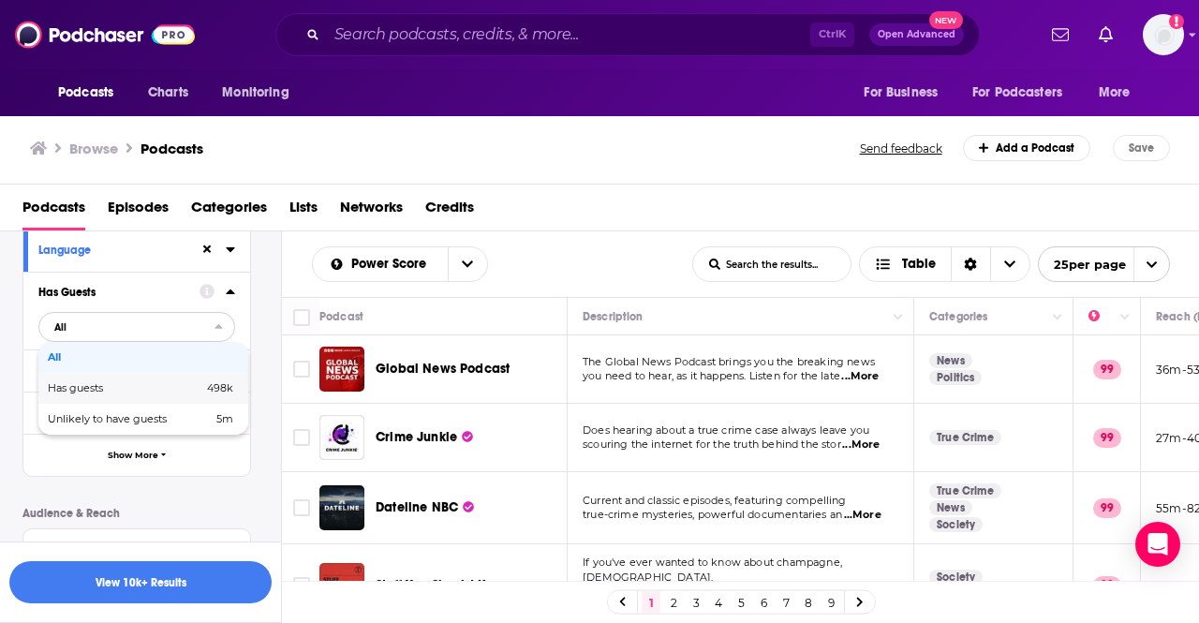
click at [123, 381] on div "Has guests 498k" at bounding box center [143, 388] width 210 height 31
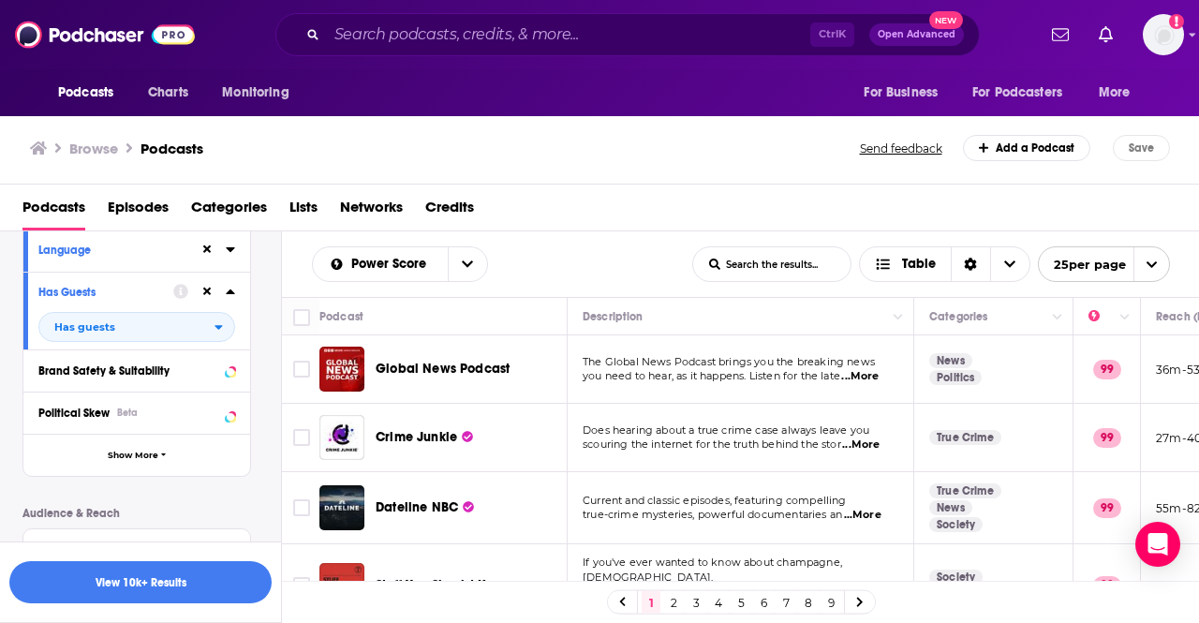
click at [230, 290] on icon at bounding box center [230, 291] width 8 height 5
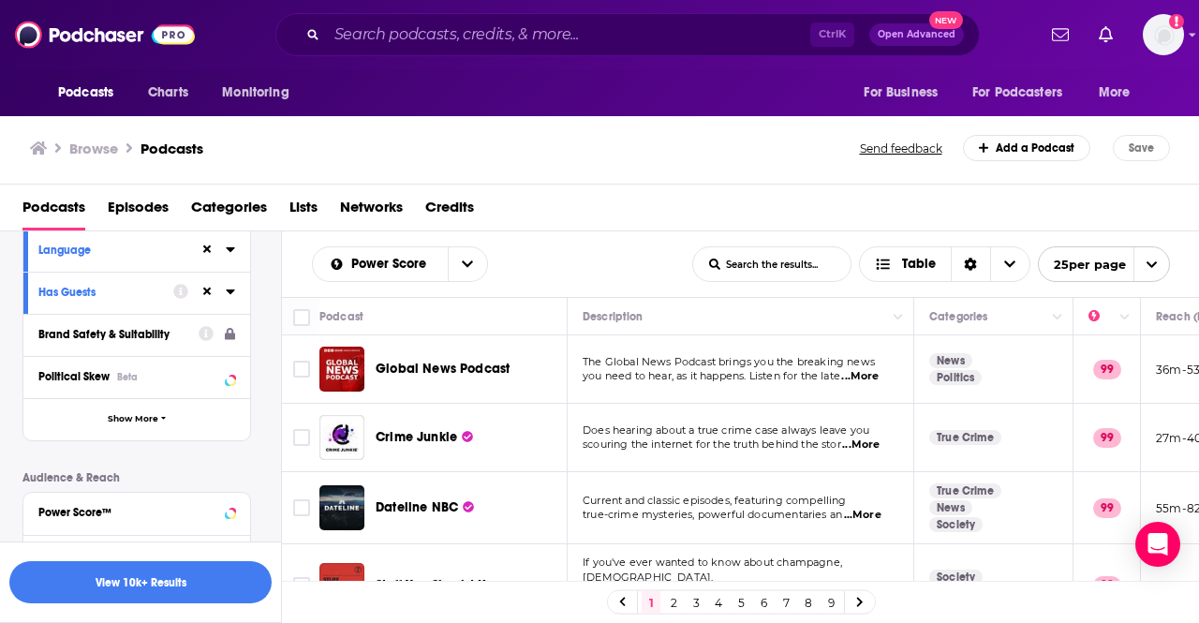
click at [138, 338] on div "Brand Safety & Suitability" at bounding box center [112, 334] width 148 height 13
click at [298, 347] on td at bounding box center [300, 369] width 37 height 68
click at [232, 380] on icon at bounding box center [230, 375] width 9 height 15
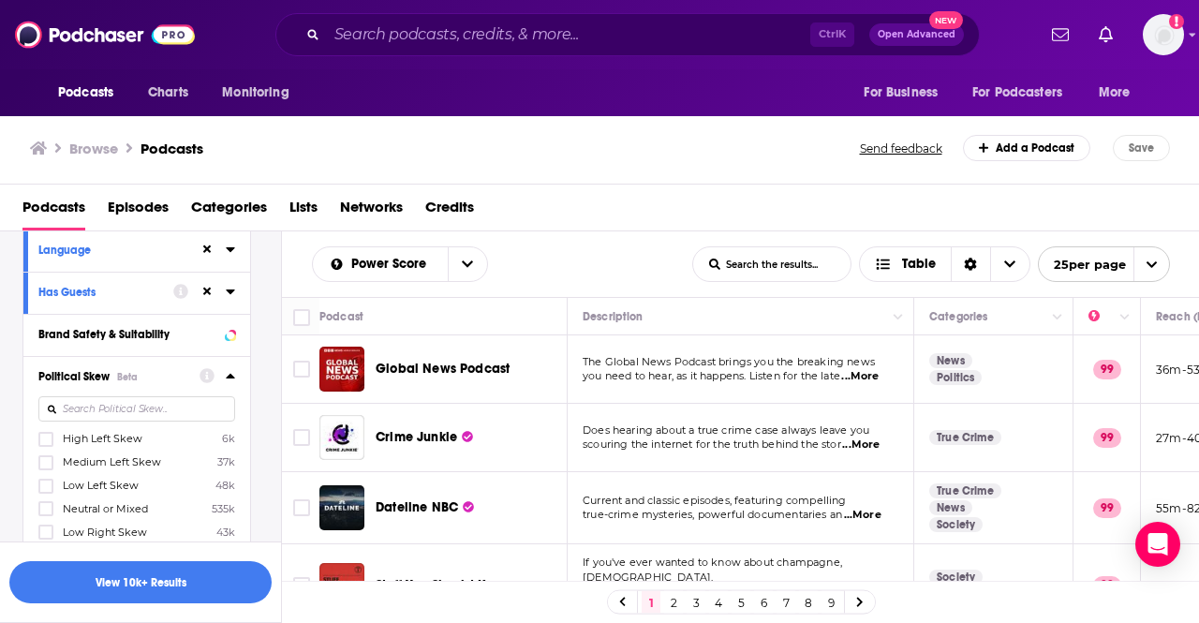
scroll to position [468, 0]
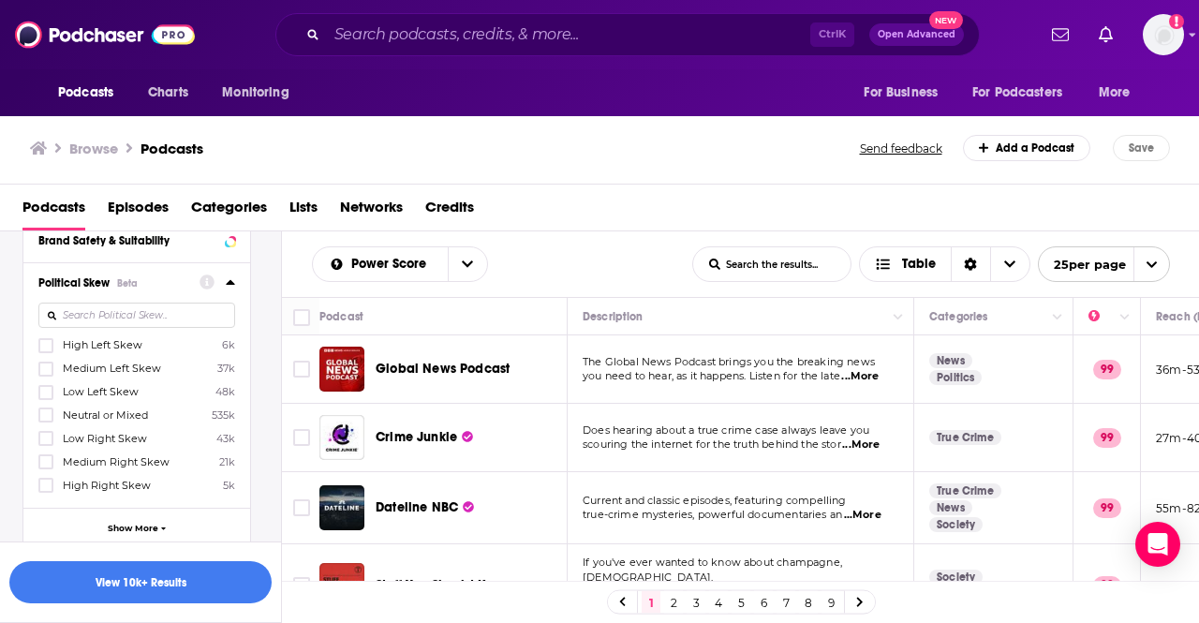
click at [140, 415] on span "Neutral or Mixed" at bounding box center [105, 414] width 85 height 13
click at [46, 421] on input "multiSelectOption-Neutral-3" at bounding box center [46, 421] width 0 height 0
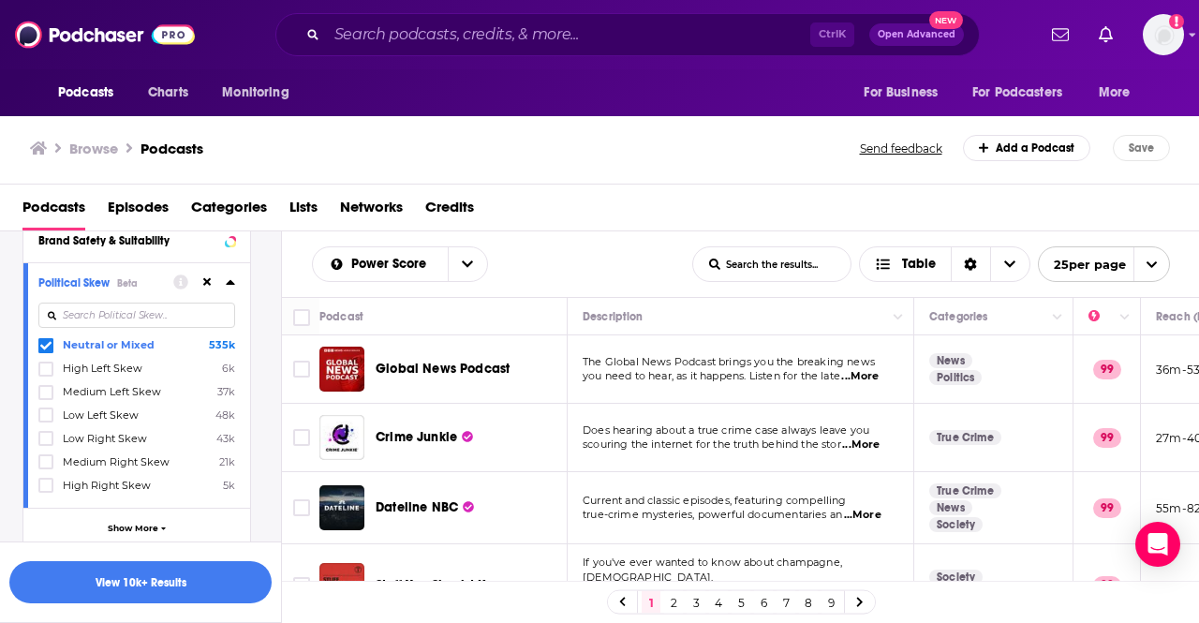
click at [232, 284] on icon at bounding box center [230, 282] width 8 height 5
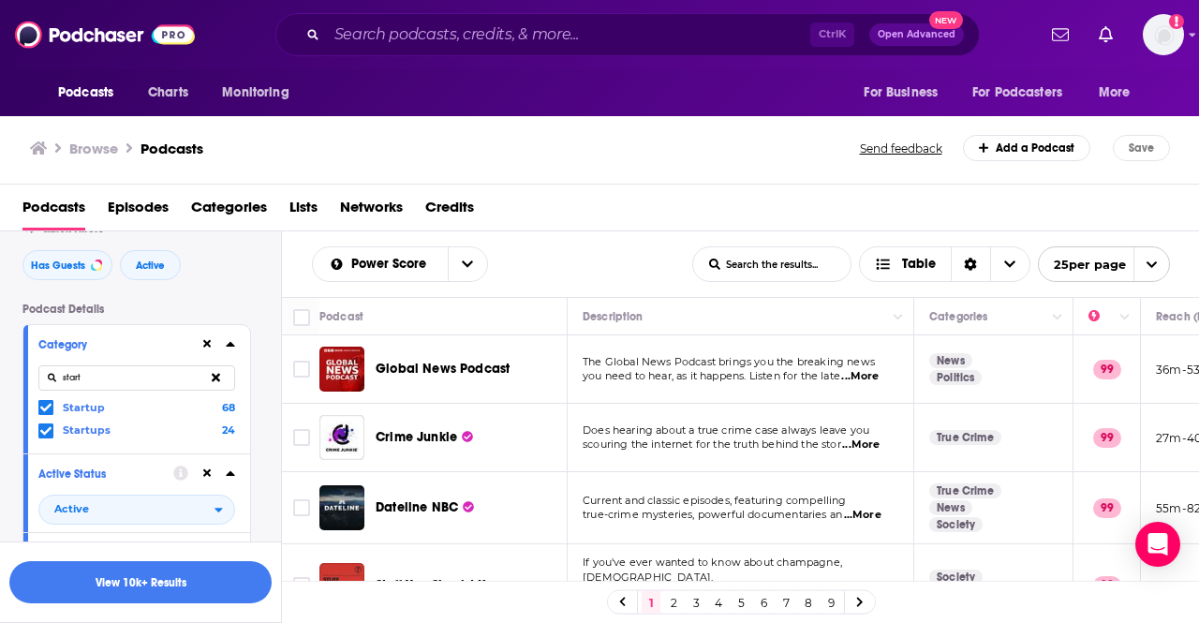
scroll to position [0, 0]
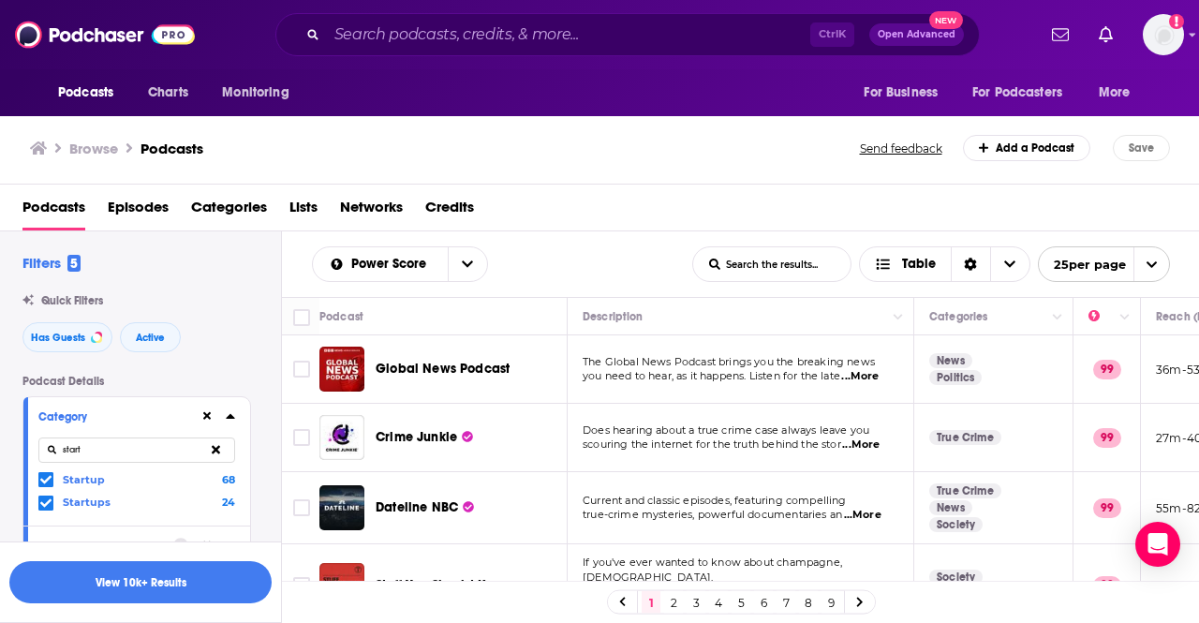
click at [230, 419] on icon at bounding box center [230, 416] width 8 height 5
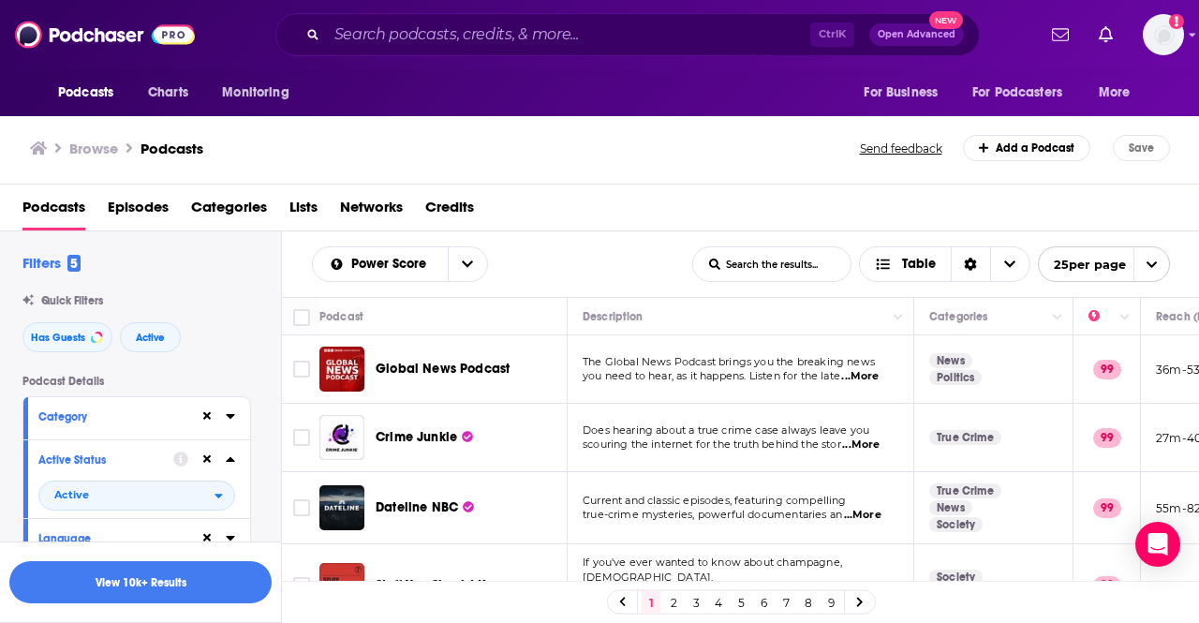
click at [237, 421] on div "Category" at bounding box center [136, 418] width 227 height 42
click at [233, 417] on icon at bounding box center [230, 416] width 8 height 5
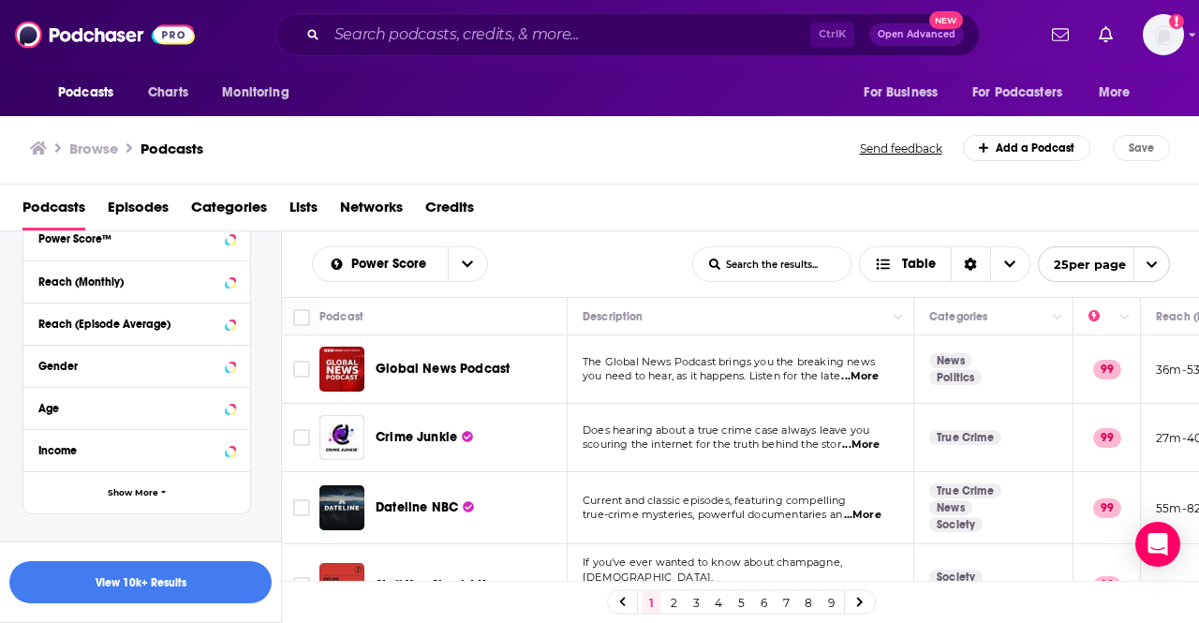
scroll to position [843, 0]
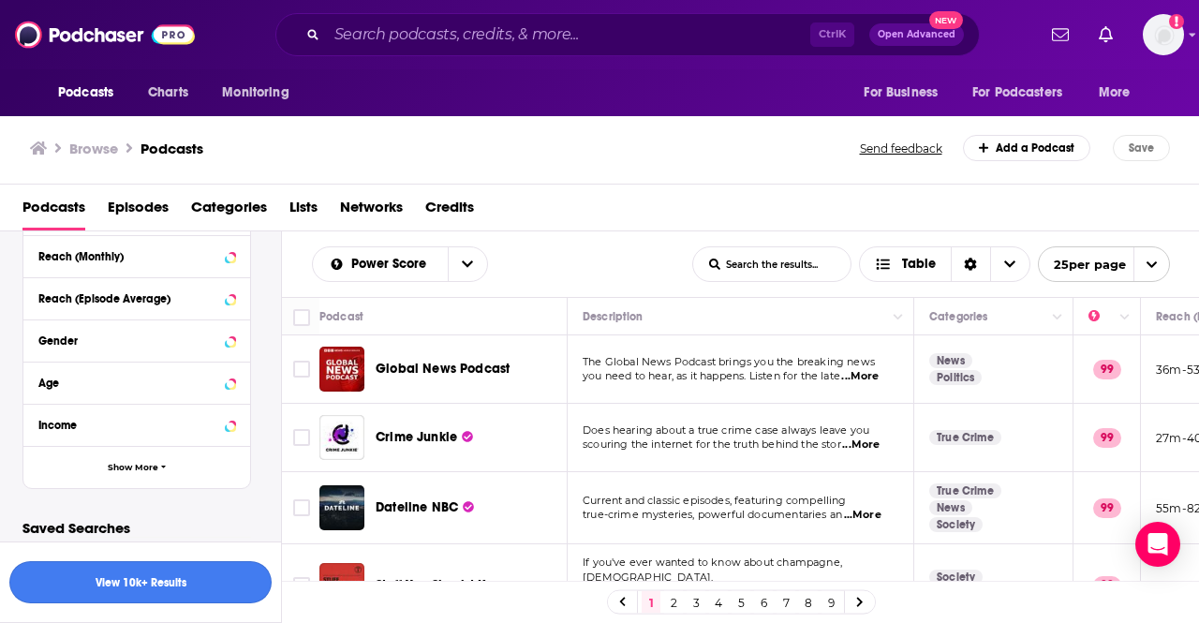
click at [137, 581] on button "View 10k+ Results" at bounding box center [140, 582] width 262 height 42
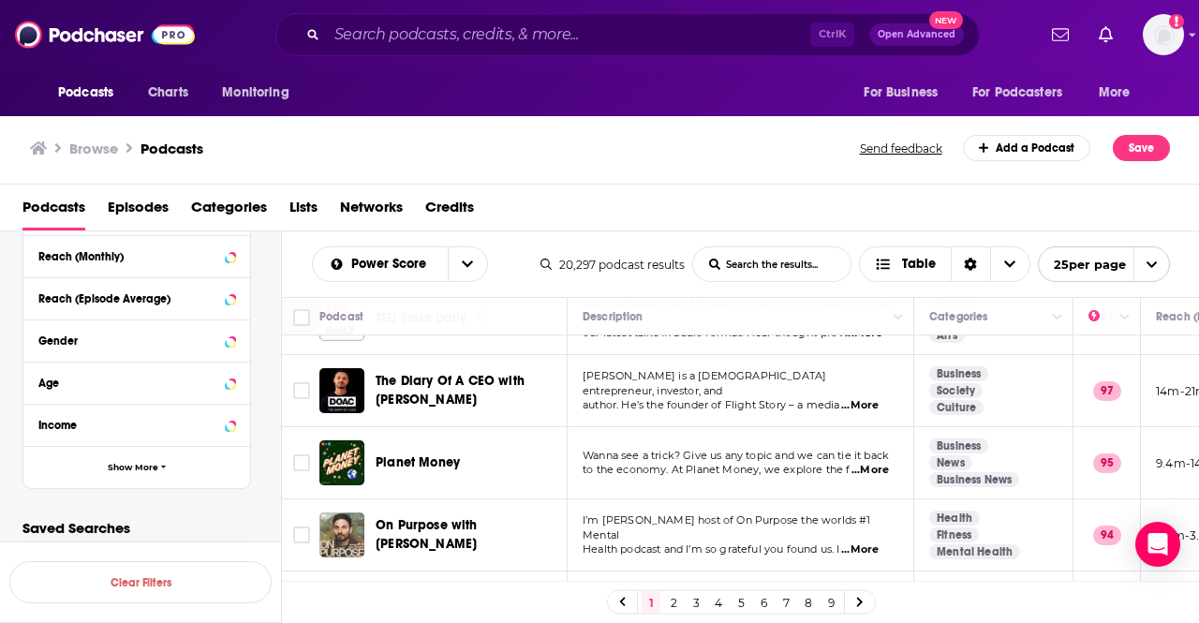
scroll to position [94, 0]
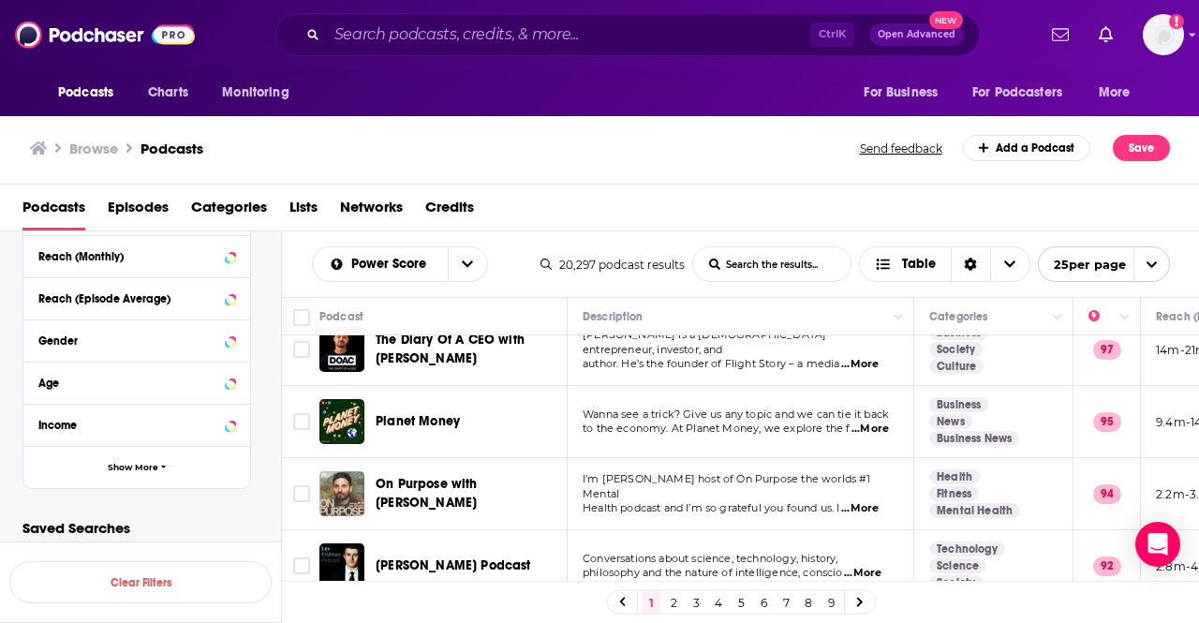
click at [763, 415] on span "Wanna see a trick? Give us any topic and we can tie it back" at bounding box center [736, 413] width 306 height 13
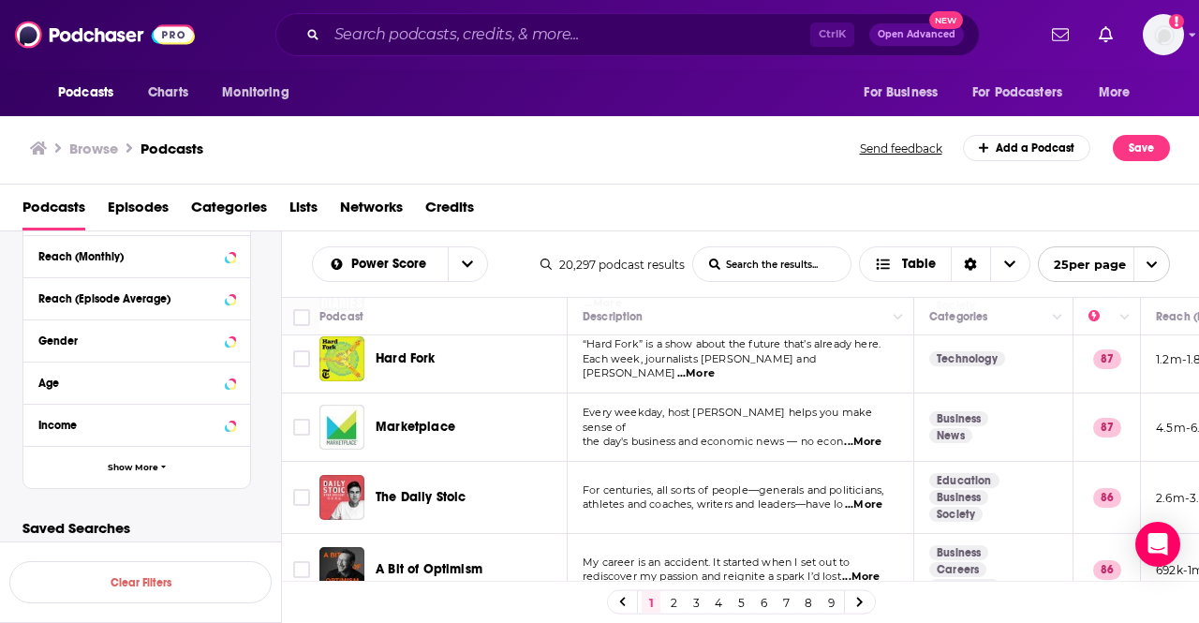
scroll to position [1124, 0]
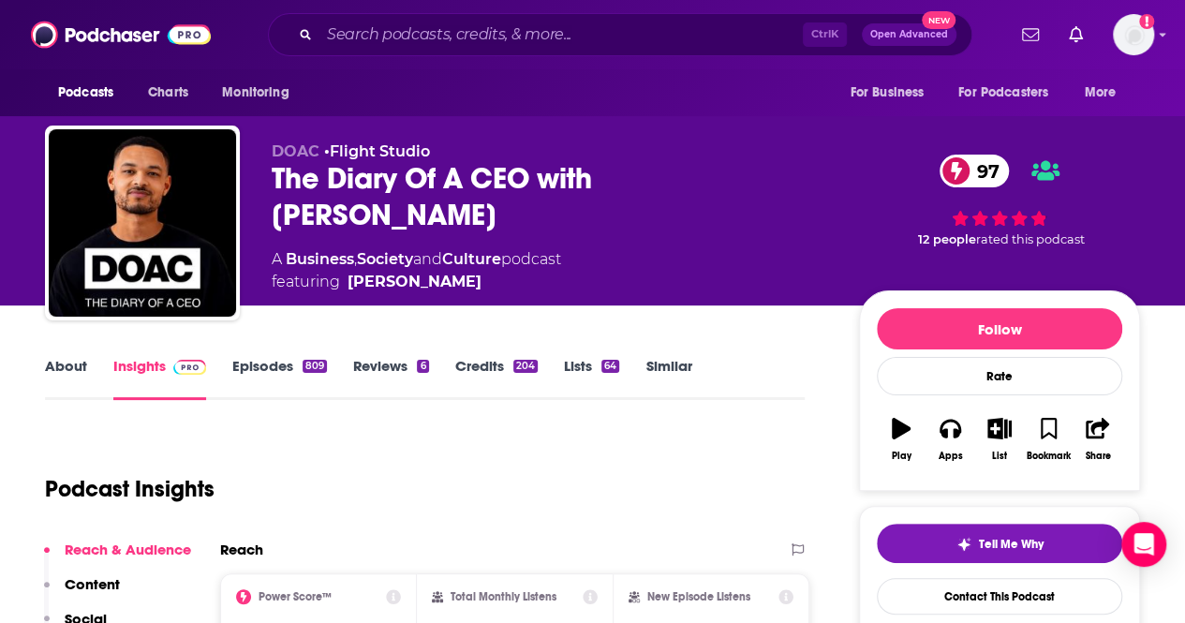
click at [500, 184] on div "The Diary Of A CEO with Steven Bartlett 97" at bounding box center [550, 196] width 557 height 73
click at [501, 184] on div "The Diary Of A CEO with Steven Bartlett 97" at bounding box center [550, 196] width 557 height 73
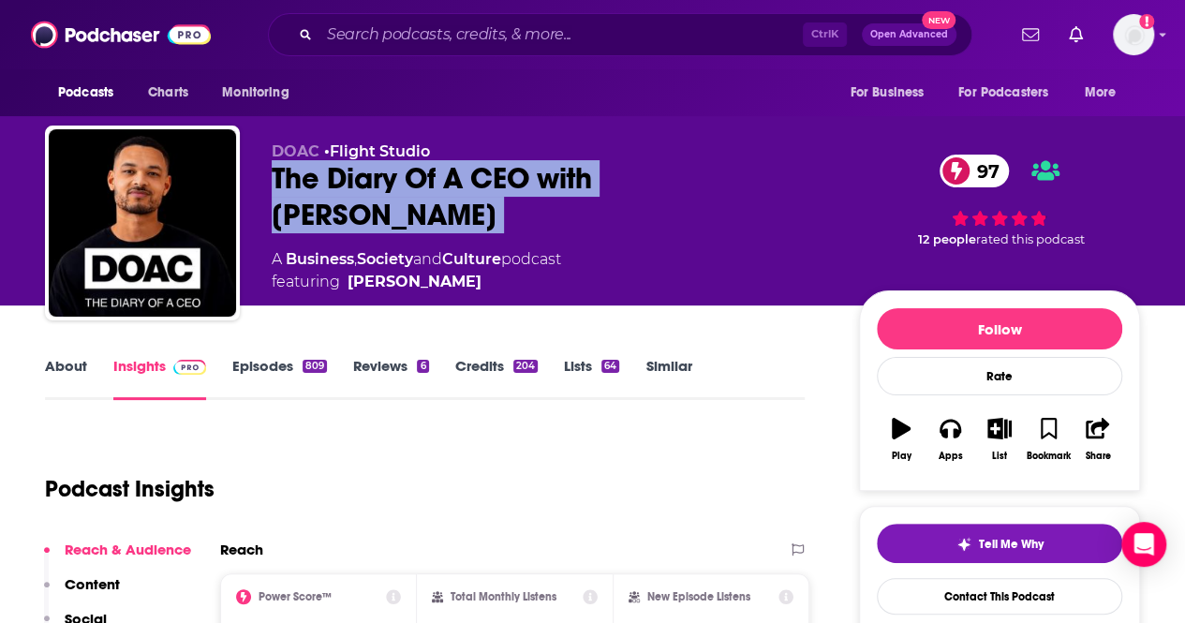
click at [501, 184] on div "The Diary Of A CEO with Steven Bartlett 97" at bounding box center [550, 196] width 557 height 73
copy div "The Diary Of A CEO with Steven Bartlett 97"
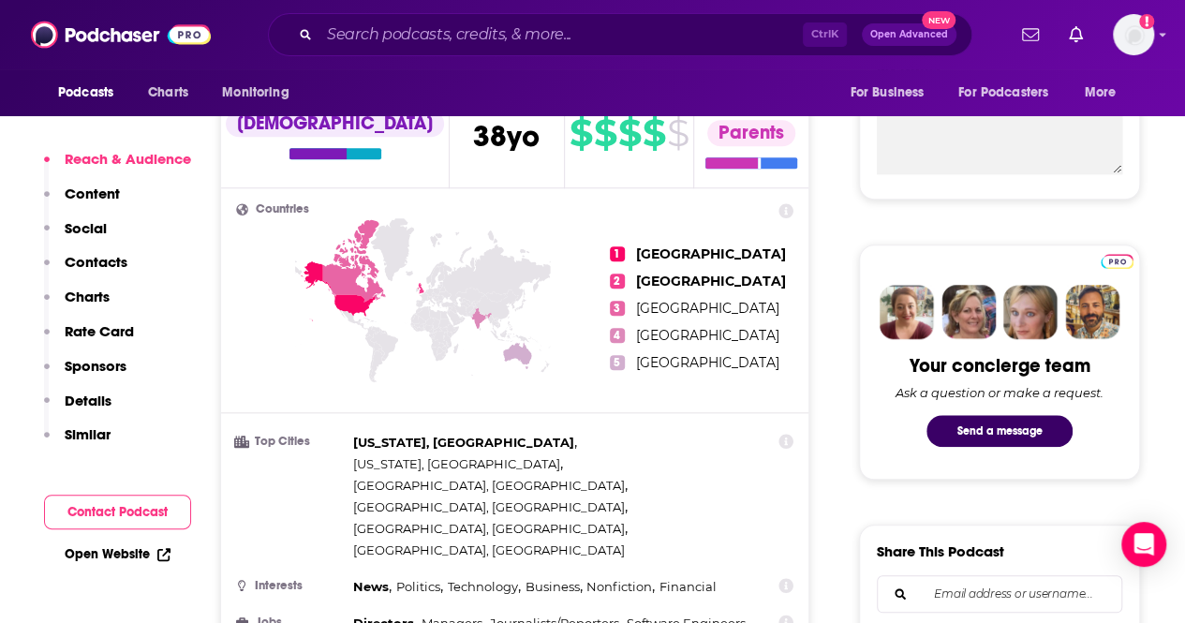
scroll to position [749, 0]
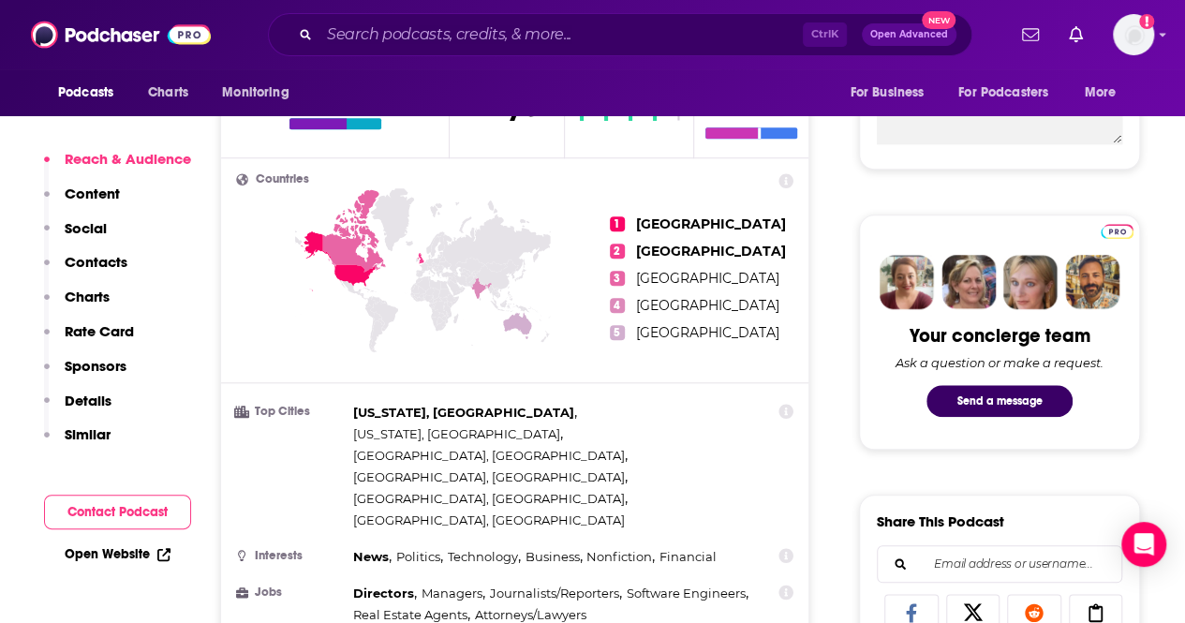
click at [129, 554] on link "Open Website" at bounding box center [118, 554] width 106 height 16
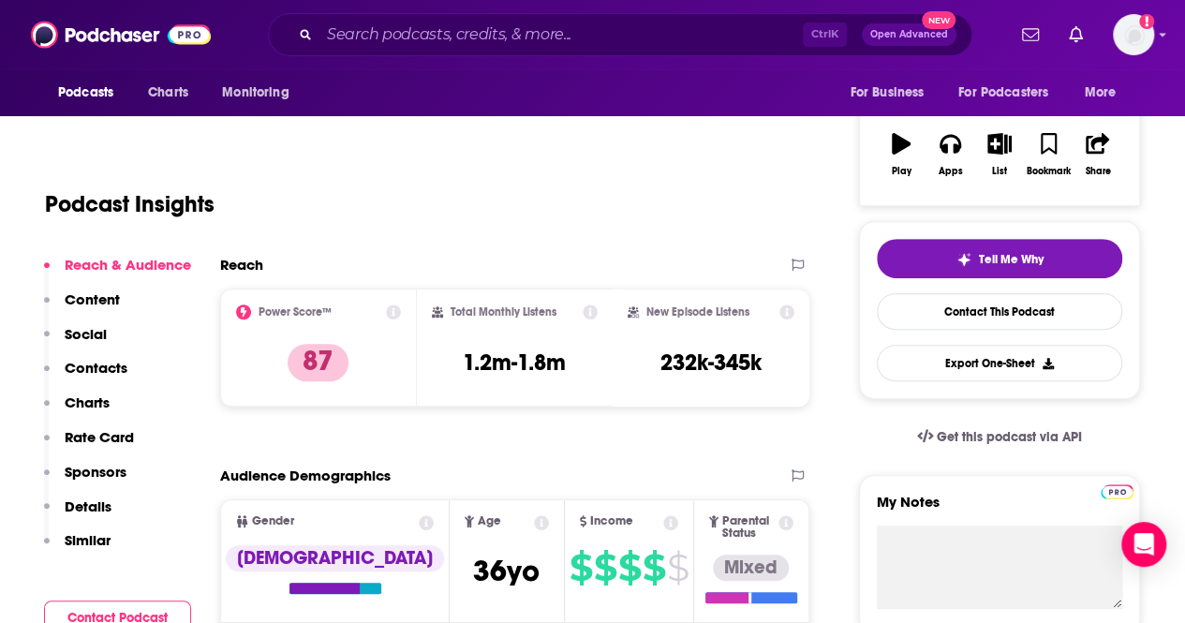
scroll to position [375, 0]
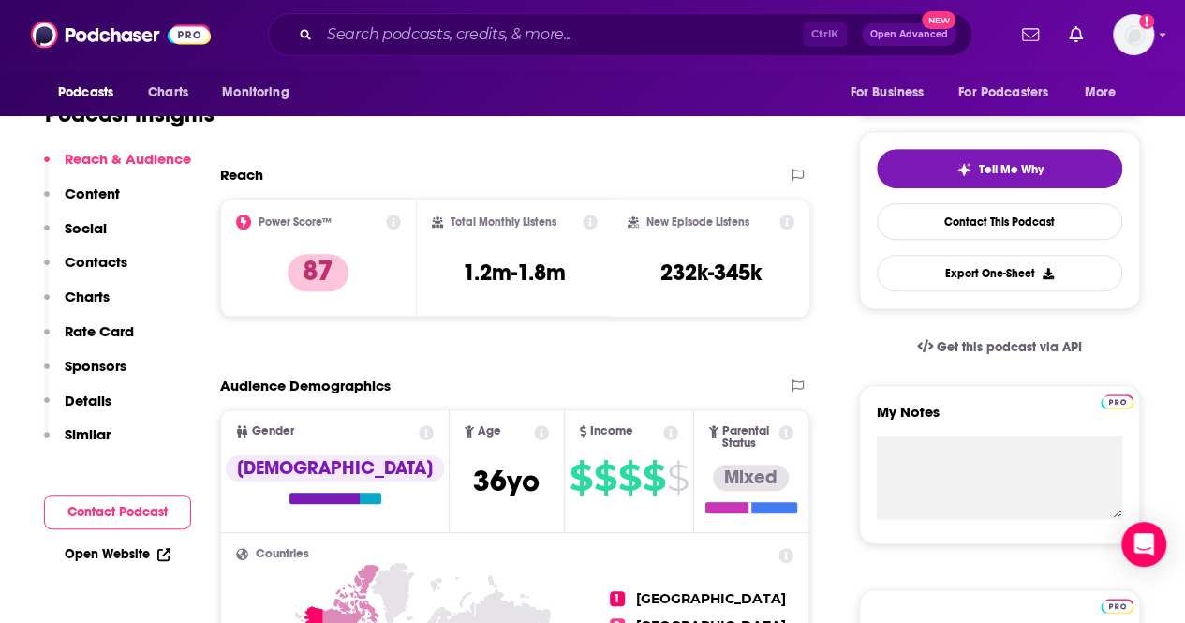
click at [128, 548] on link "Open Website" at bounding box center [118, 554] width 106 height 16
drag, startPoint x: 603, startPoint y: 286, endPoint x: 463, endPoint y: 279, distance: 140.6
click at [463, 279] on div "Total Monthly Listens 1.2m-1.8m" at bounding box center [515, 258] width 197 height 118
copy h3 "1.2m-1.8m"
